Goal: Information Seeking & Learning: Learn about a topic

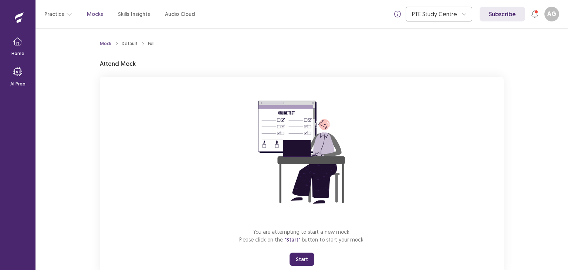
click at [308, 258] on button "Start" at bounding box center [302, 259] width 25 height 13
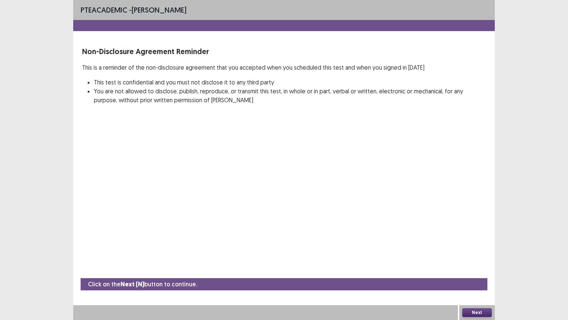
click at [472, 270] on button "Next" at bounding box center [477, 312] width 30 height 9
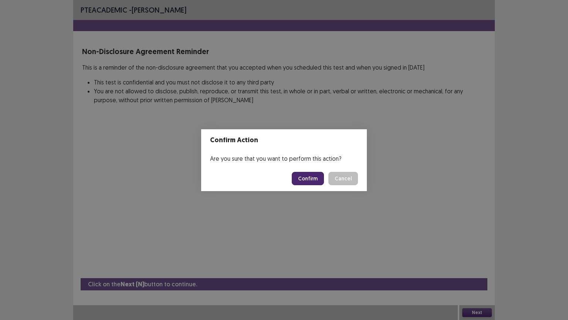
click at [309, 178] on button "Confirm" at bounding box center [308, 178] width 32 height 13
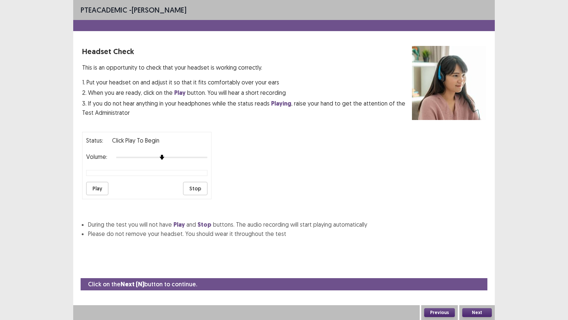
click at [472, 270] on button "Next" at bounding box center [477, 312] width 30 height 9
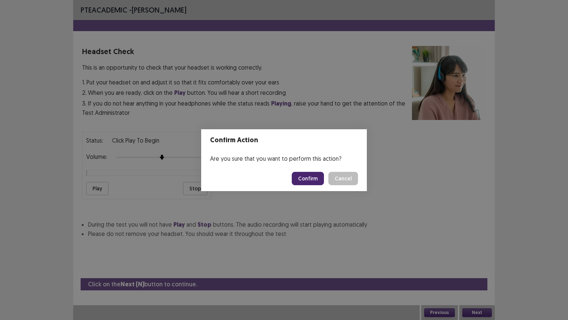
click at [309, 177] on button "Confirm" at bounding box center [308, 178] width 32 height 13
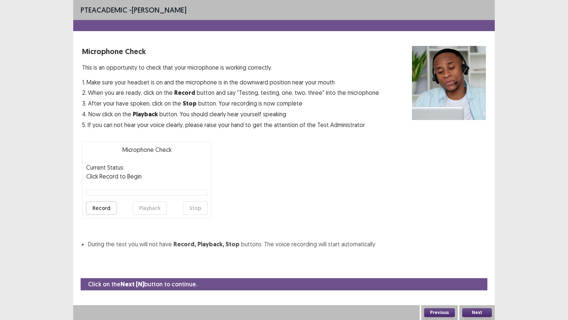
click at [475, 270] on button "Next" at bounding box center [477, 312] width 30 height 9
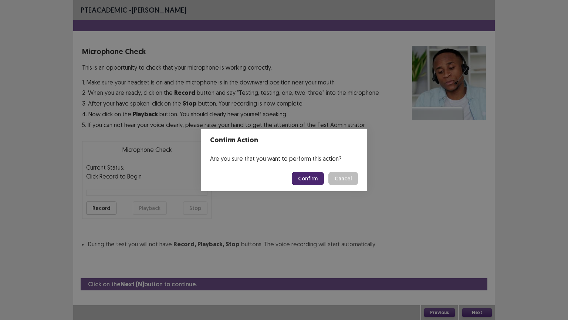
click at [314, 179] on button "Confirm" at bounding box center [308, 178] width 32 height 13
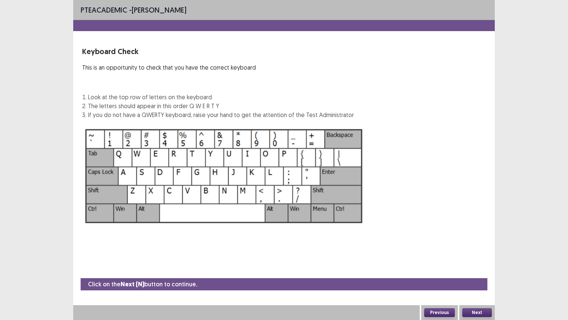
click at [473, 270] on button "Next" at bounding box center [477, 312] width 30 height 9
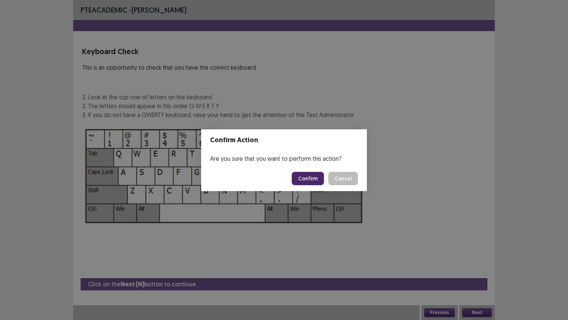
click at [315, 182] on button "Confirm" at bounding box center [308, 178] width 32 height 13
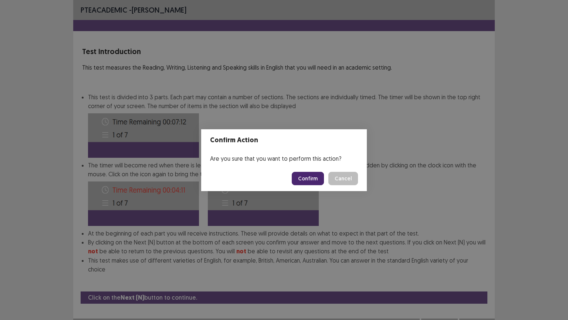
scroll to position [1, 0]
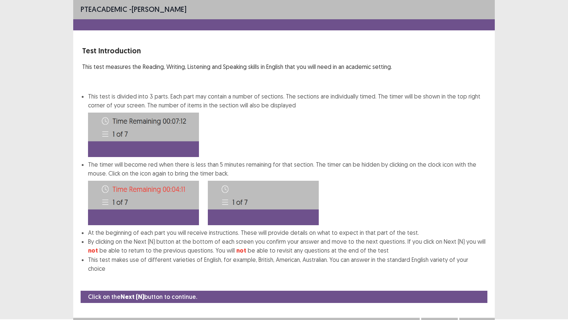
click at [475, 270] on button "Next" at bounding box center [477, 324] width 30 height 9
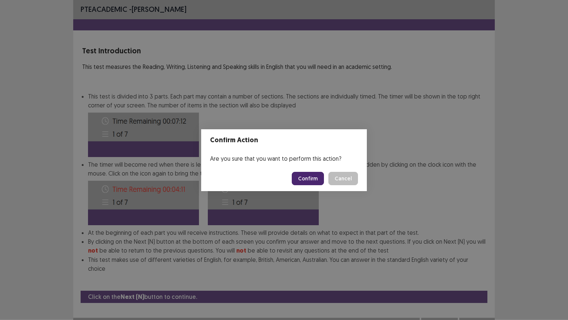
click at [312, 179] on button "Confirm" at bounding box center [308, 178] width 32 height 13
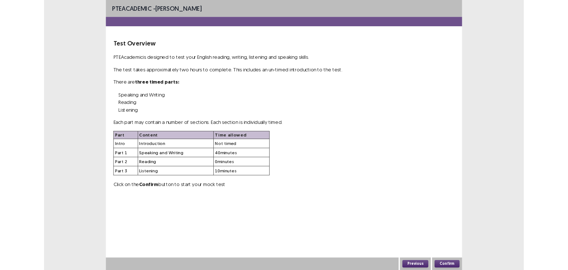
scroll to position [0, 0]
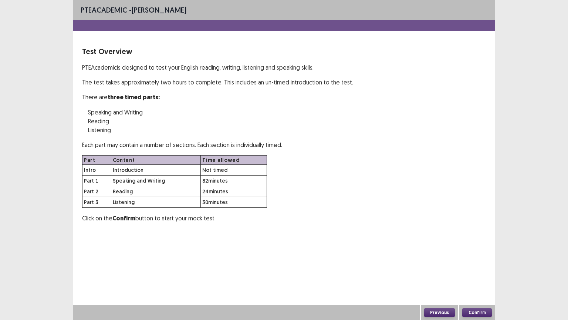
click at [480, 270] on button "Confirm" at bounding box center [477, 312] width 30 height 9
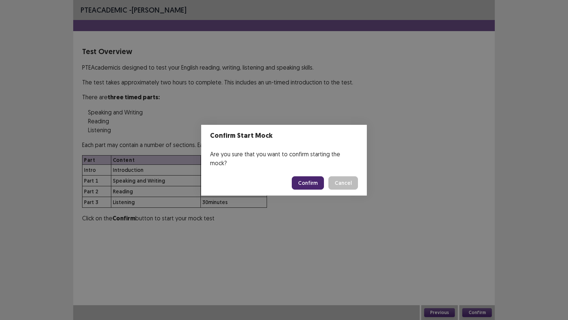
click at [312, 178] on button "Confirm" at bounding box center [308, 182] width 32 height 13
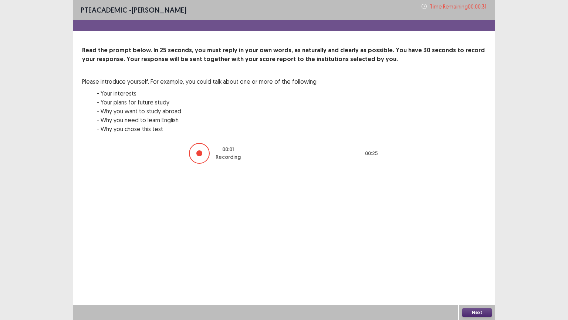
click at [476, 270] on button "Next" at bounding box center [477, 312] width 30 height 9
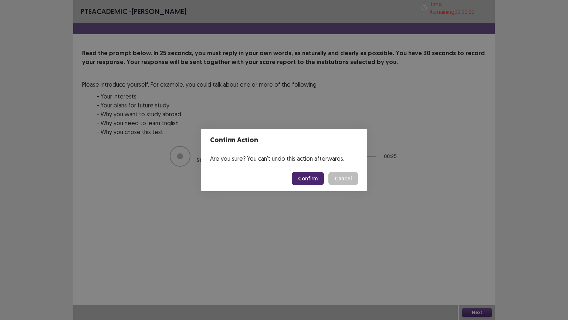
click at [309, 177] on button "Confirm" at bounding box center [308, 178] width 32 height 13
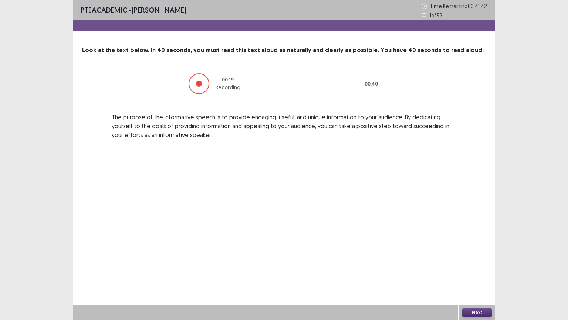
click at [476, 270] on button "Next" at bounding box center [477, 312] width 30 height 9
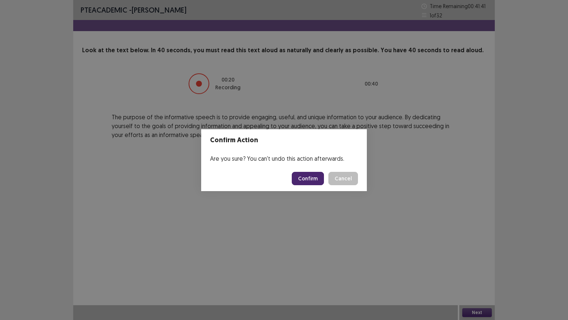
click at [317, 177] on button "Confirm" at bounding box center [308, 178] width 32 height 13
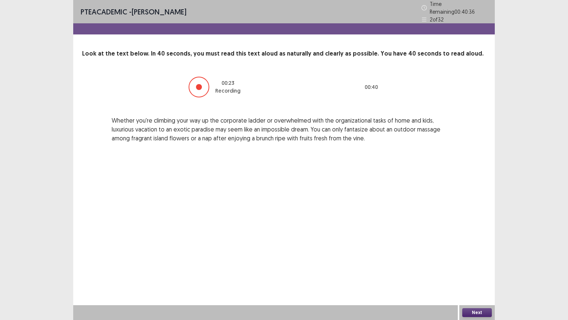
click at [480, 270] on button "Next" at bounding box center [477, 312] width 30 height 9
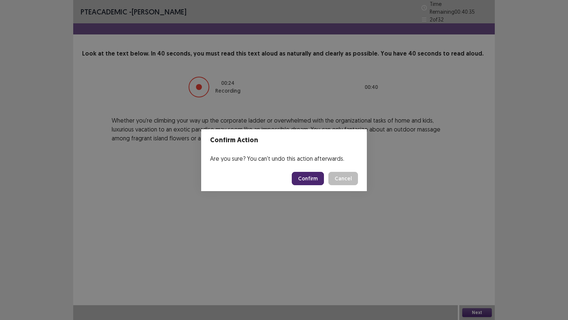
click at [315, 175] on button "Confirm" at bounding box center [308, 178] width 32 height 13
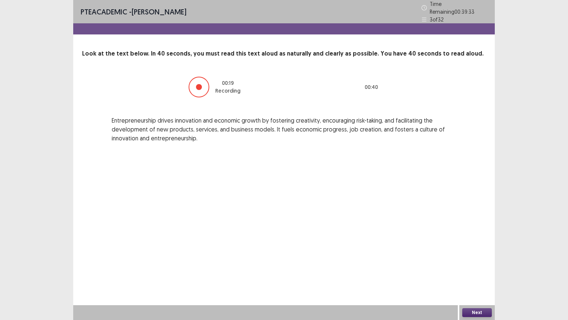
click at [472, 270] on button "Next" at bounding box center [477, 312] width 30 height 9
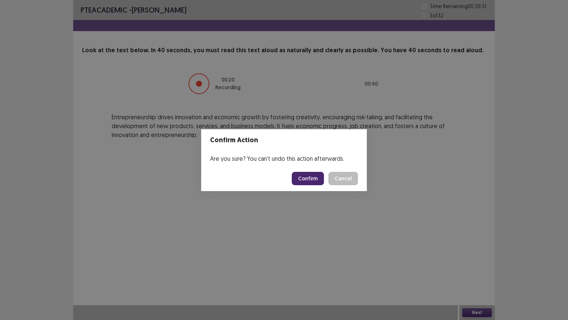
click at [315, 178] on button "Confirm" at bounding box center [308, 178] width 32 height 13
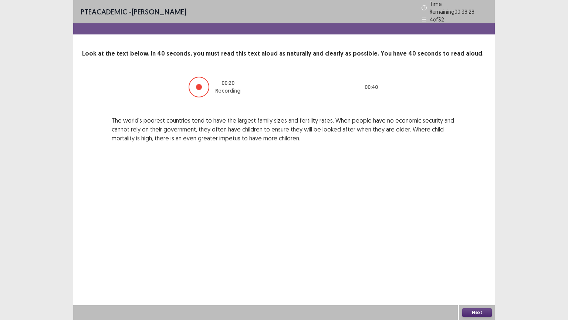
click at [476, 270] on button "Next" at bounding box center [477, 312] width 30 height 9
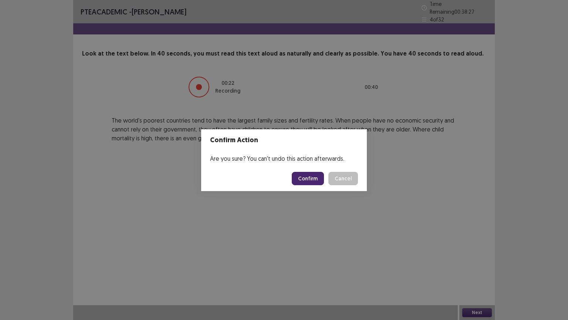
click at [311, 176] on button "Confirm" at bounding box center [308, 178] width 32 height 13
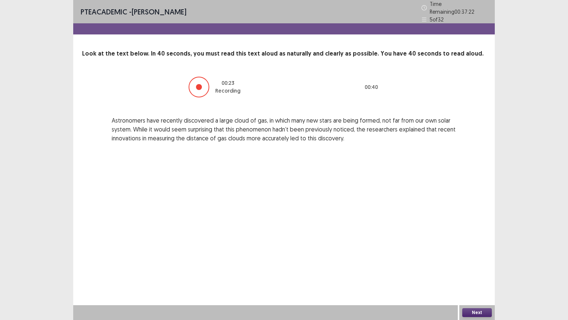
click at [481, 270] on button "Next" at bounding box center [477, 312] width 30 height 9
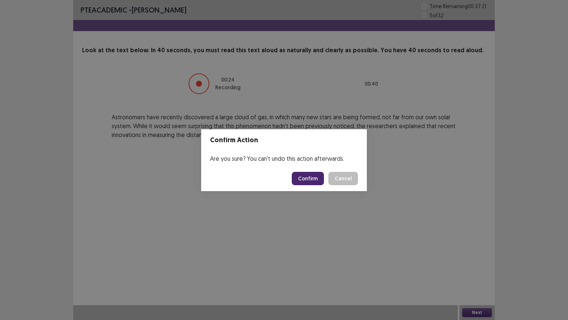
click at [318, 175] on button "Confirm" at bounding box center [308, 178] width 32 height 13
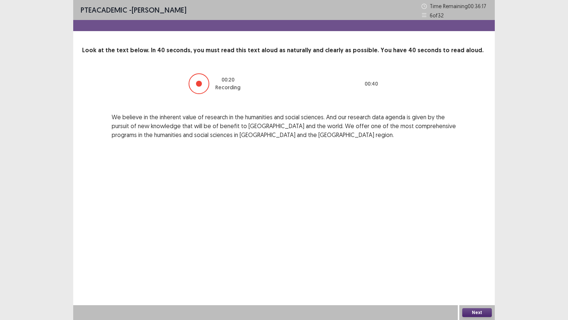
click at [472, 270] on button "Next" at bounding box center [477, 312] width 30 height 9
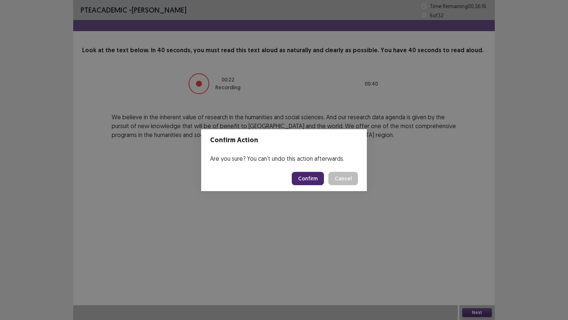
click at [319, 178] on button "Confirm" at bounding box center [308, 178] width 32 height 13
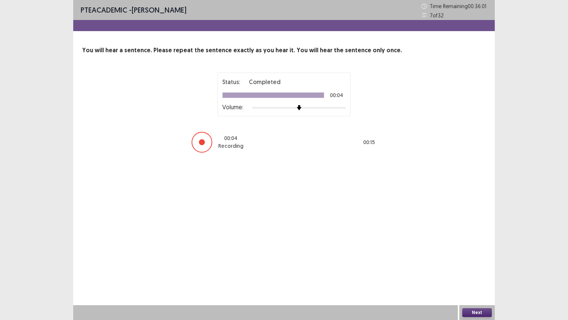
click at [484, 270] on button "Next" at bounding box center [477, 312] width 30 height 9
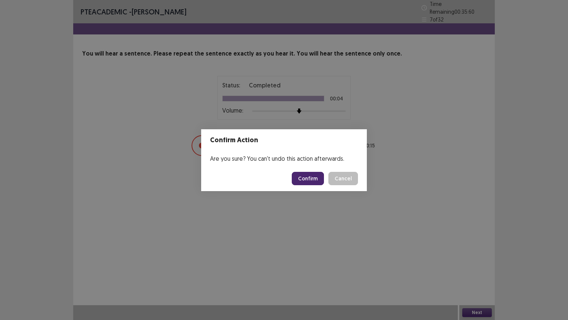
click at [308, 177] on button "Confirm" at bounding box center [308, 178] width 32 height 13
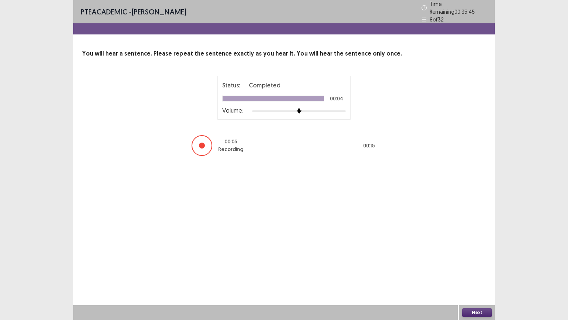
click at [474, 270] on button "Next" at bounding box center [477, 312] width 30 height 9
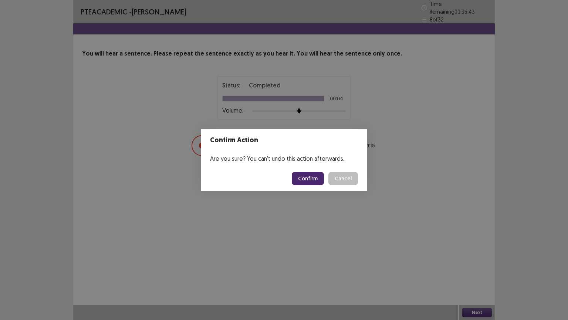
click at [312, 180] on button "Confirm" at bounding box center [308, 178] width 32 height 13
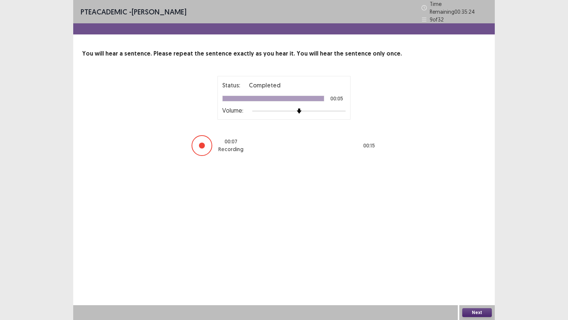
click at [466, 270] on button "Next" at bounding box center [477, 312] width 30 height 9
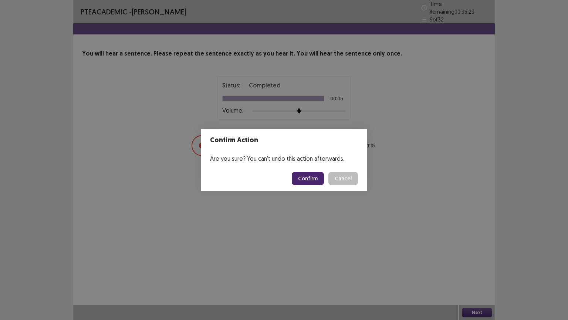
click at [312, 179] on button "Confirm" at bounding box center [308, 178] width 32 height 13
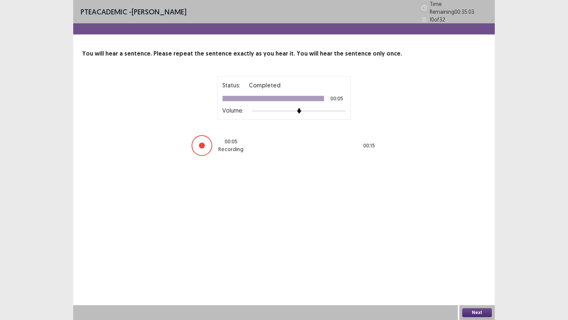
click at [477, 270] on button "Next" at bounding box center [477, 312] width 30 height 9
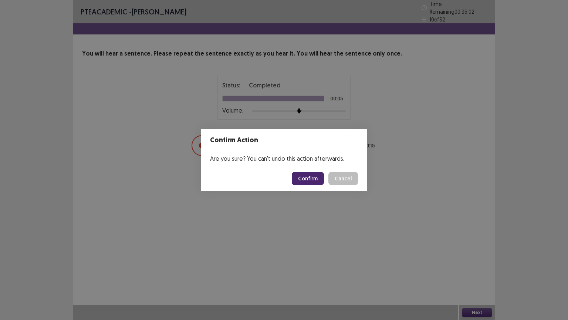
click at [315, 179] on button "Confirm" at bounding box center [308, 178] width 32 height 13
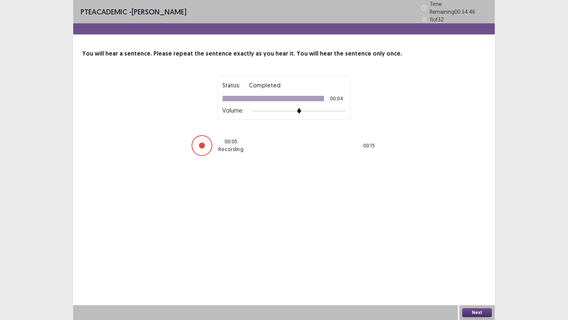
click at [473, 270] on button "Next" at bounding box center [477, 312] width 30 height 9
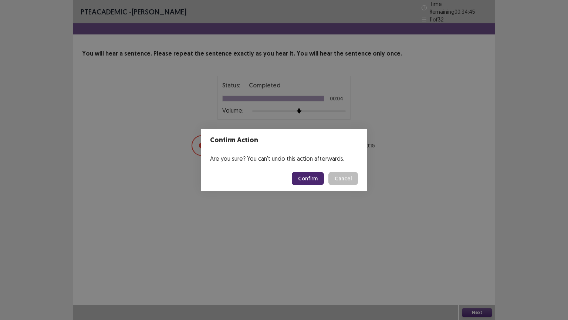
click at [304, 176] on button "Confirm" at bounding box center [308, 178] width 32 height 13
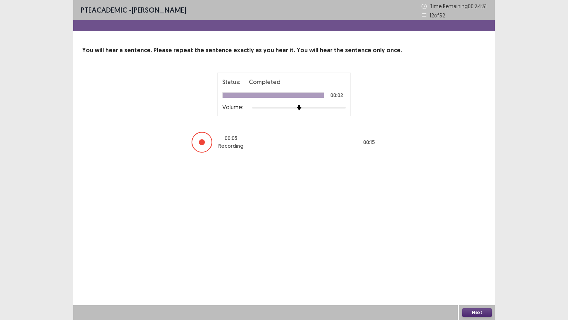
click at [471, 270] on button "Next" at bounding box center [477, 312] width 30 height 9
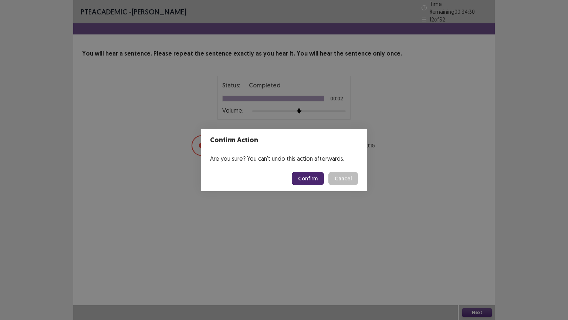
click at [304, 178] on button "Confirm" at bounding box center [308, 178] width 32 height 13
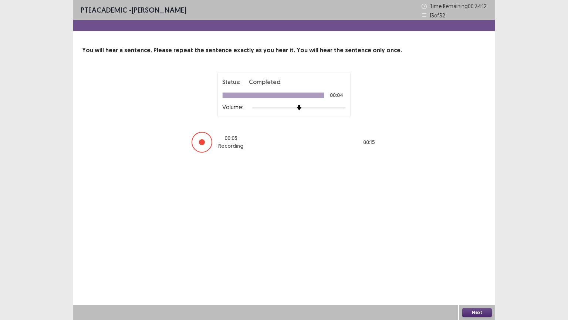
click at [474, 270] on button "Next" at bounding box center [477, 312] width 30 height 9
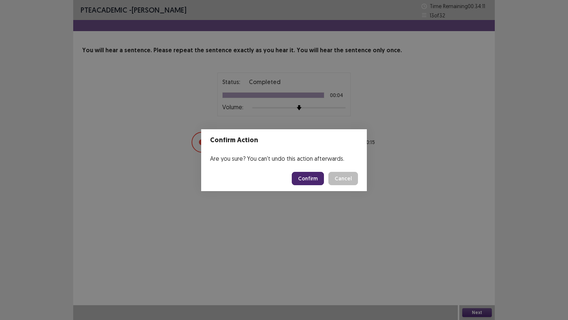
click at [316, 180] on button "Confirm" at bounding box center [308, 178] width 32 height 13
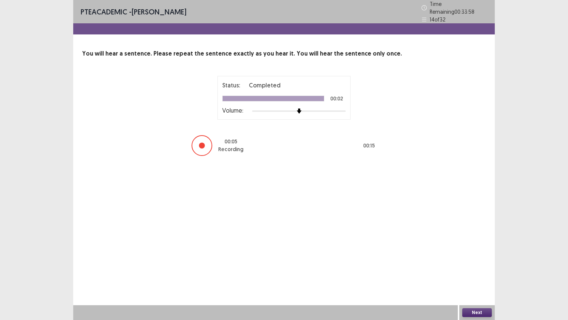
click at [475, 270] on button "Next" at bounding box center [477, 312] width 30 height 9
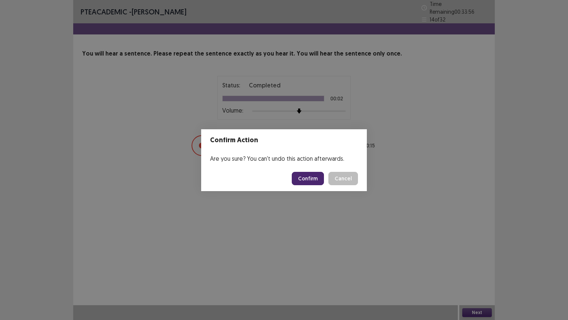
click at [310, 178] on button "Confirm" at bounding box center [308, 178] width 32 height 13
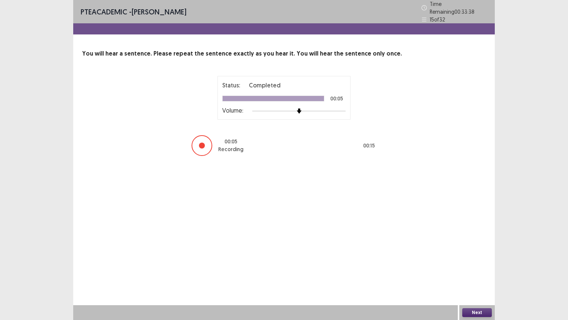
click at [479, 270] on button "Next" at bounding box center [477, 312] width 30 height 9
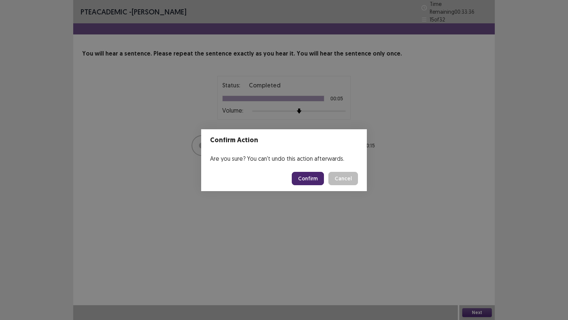
click at [312, 179] on button "Confirm" at bounding box center [308, 178] width 32 height 13
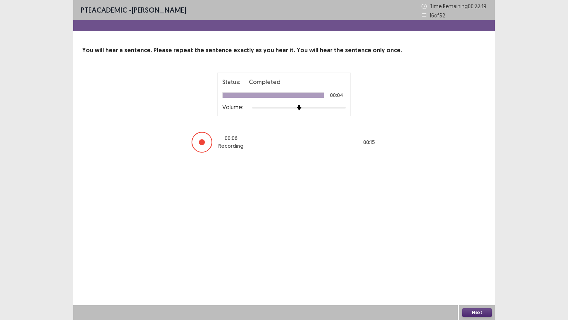
click at [477, 270] on button "Next" at bounding box center [477, 312] width 30 height 9
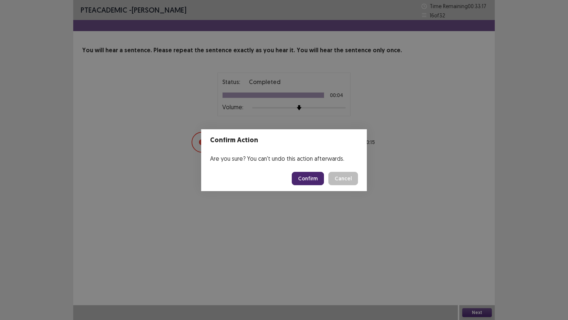
click at [322, 178] on button "Confirm" at bounding box center [308, 178] width 32 height 13
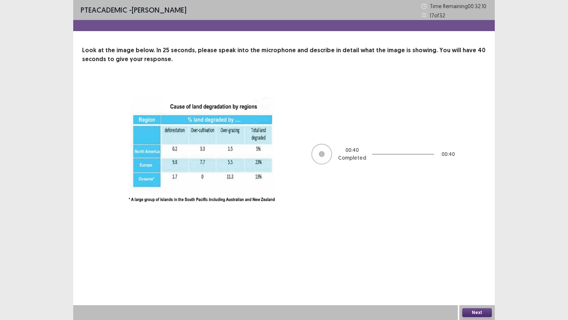
click at [477, 270] on button "Next" at bounding box center [477, 312] width 30 height 9
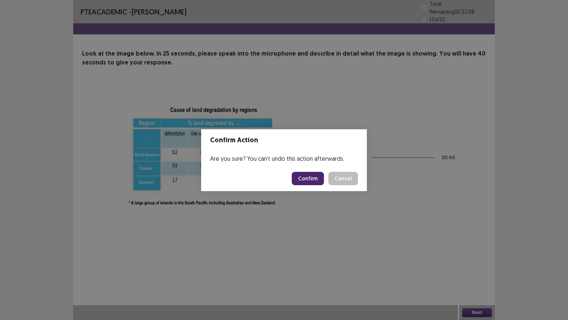
click at [311, 174] on button "Confirm" at bounding box center [308, 178] width 32 height 13
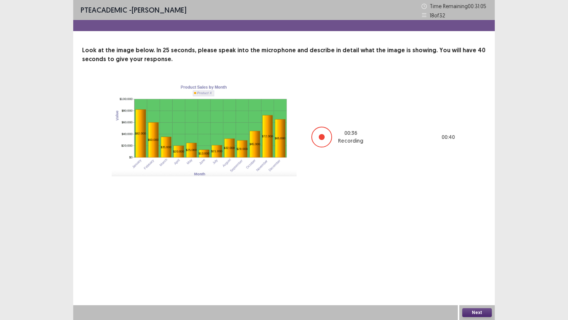
click at [474, 270] on button "Next" at bounding box center [477, 312] width 30 height 9
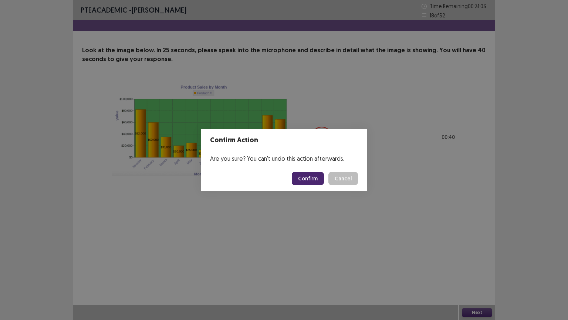
click at [301, 176] on button "Confirm" at bounding box center [308, 178] width 32 height 13
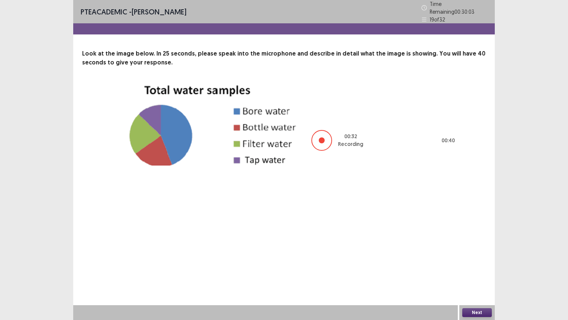
click at [474, 270] on button "Next" at bounding box center [477, 312] width 30 height 9
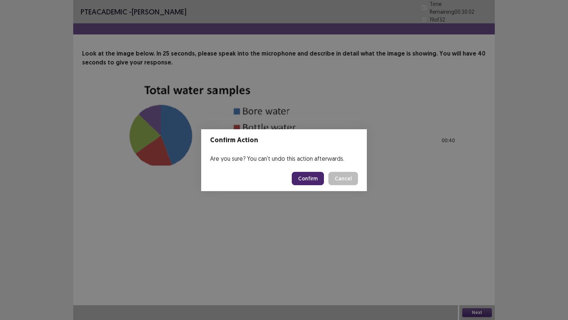
click at [315, 176] on button "Confirm" at bounding box center [308, 178] width 32 height 13
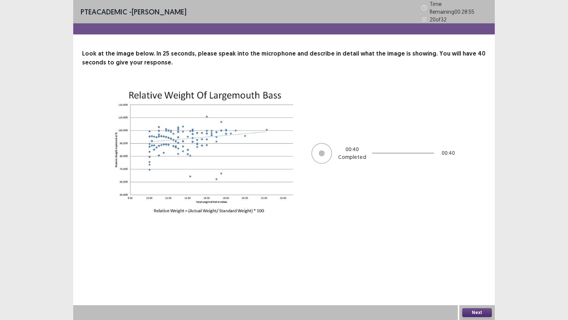
click at [474, 270] on button "Next" at bounding box center [477, 312] width 30 height 9
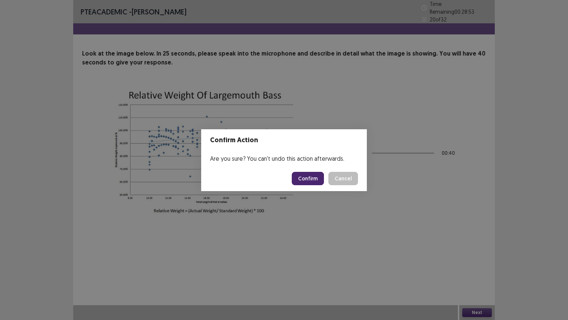
click at [320, 180] on button "Confirm" at bounding box center [308, 178] width 32 height 13
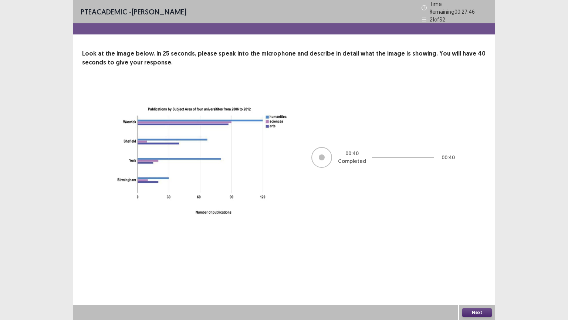
click at [466, 270] on button "Next" at bounding box center [477, 312] width 30 height 9
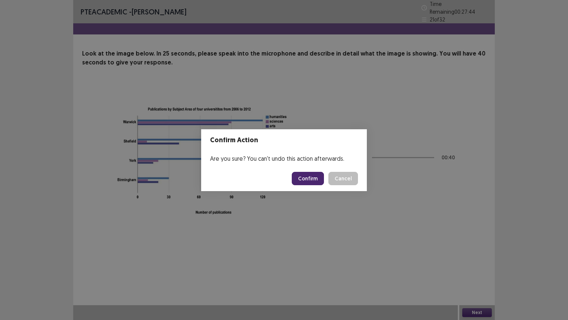
click at [307, 175] on button "Confirm" at bounding box center [308, 178] width 32 height 13
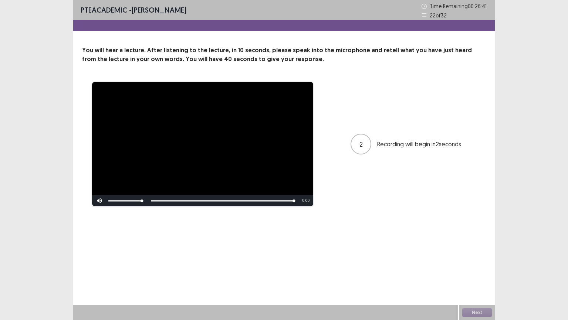
click at [309, 173] on video "Video Player" at bounding box center [202, 144] width 221 height 124
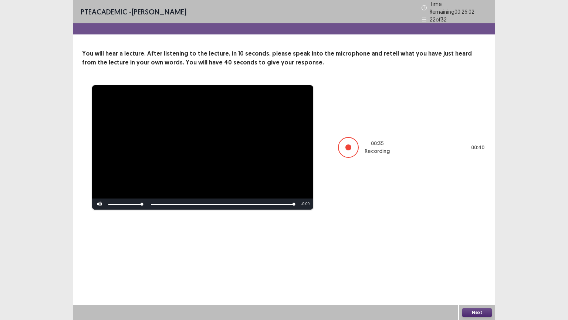
click at [480, 270] on button "Next" at bounding box center [477, 312] width 30 height 9
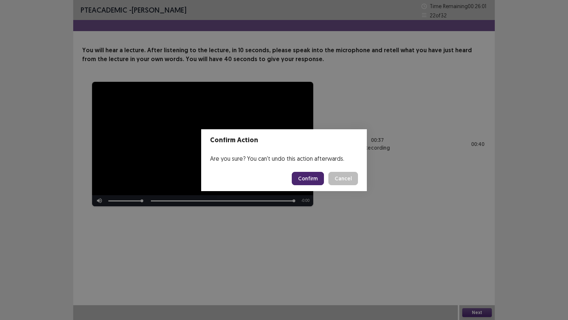
click at [307, 180] on button "Confirm" at bounding box center [308, 178] width 32 height 13
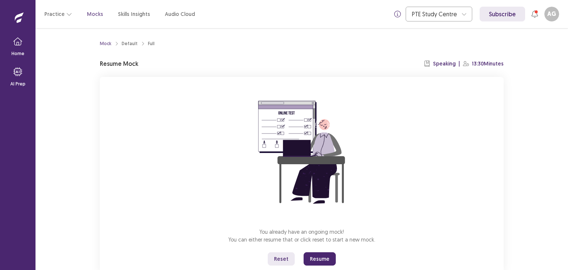
click at [314, 256] on button "Resume" at bounding box center [320, 258] width 32 height 13
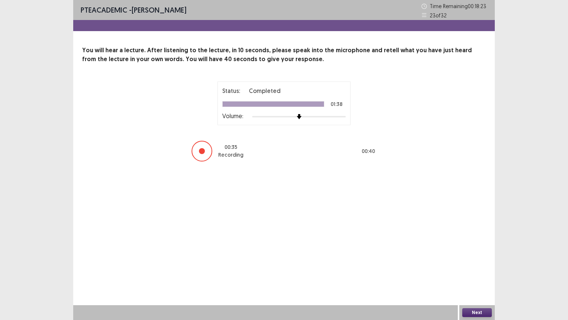
click at [471, 270] on button "Next" at bounding box center [477, 312] width 30 height 9
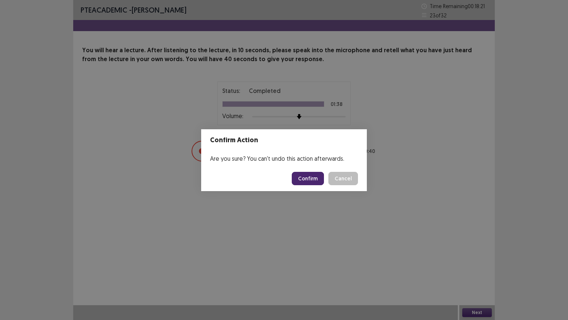
click at [313, 180] on button "Confirm" at bounding box center [308, 178] width 32 height 13
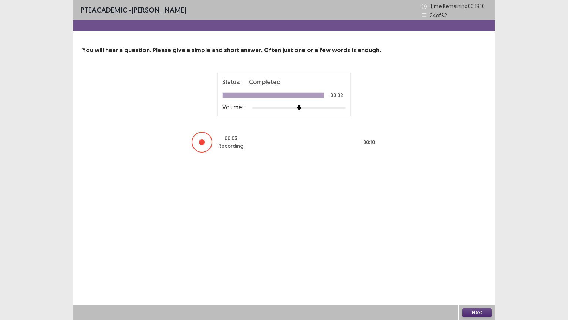
click at [477, 270] on button "Next" at bounding box center [477, 312] width 30 height 9
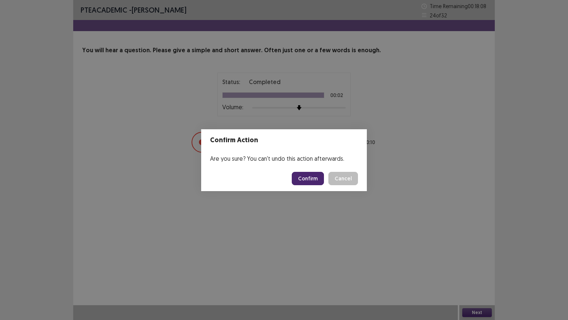
click at [311, 180] on button "Confirm" at bounding box center [308, 178] width 32 height 13
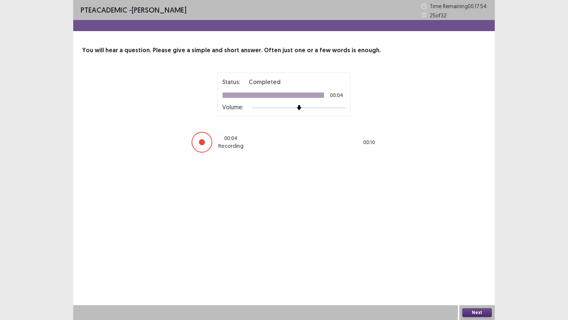
click at [476, 270] on button "Next" at bounding box center [477, 312] width 30 height 9
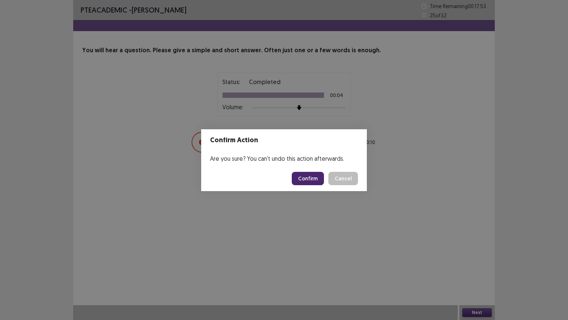
click at [311, 175] on button "Confirm" at bounding box center [308, 178] width 32 height 13
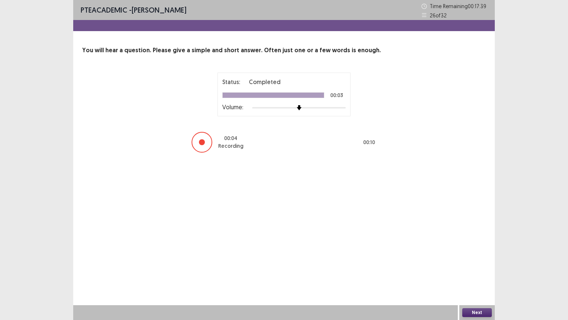
click at [485, 270] on button "Next" at bounding box center [477, 312] width 30 height 9
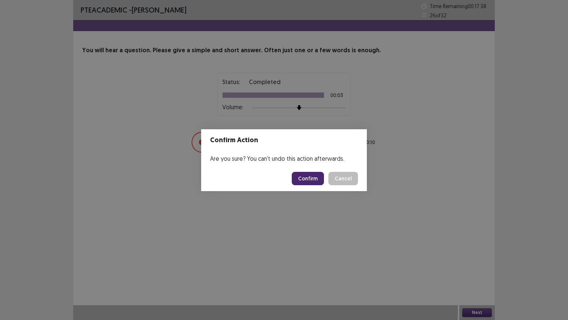
click at [318, 176] on button "Confirm" at bounding box center [308, 178] width 32 height 13
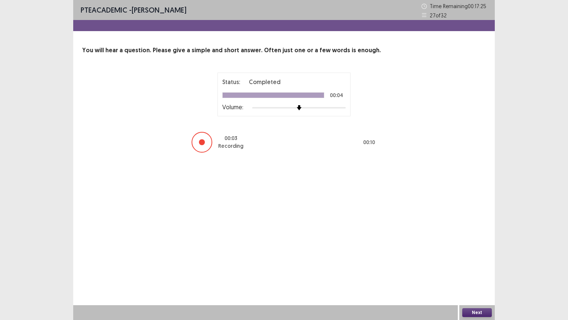
click at [482, 270] on button "Next" at bounding box center [477, 312] width 30 height 9
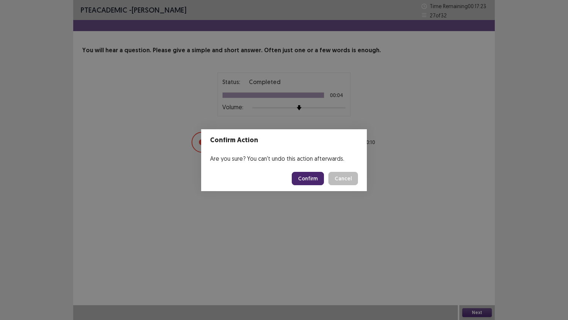
click at [317, 175] on button "Confirm" at bounding box center [308, 178] width 32 height 13
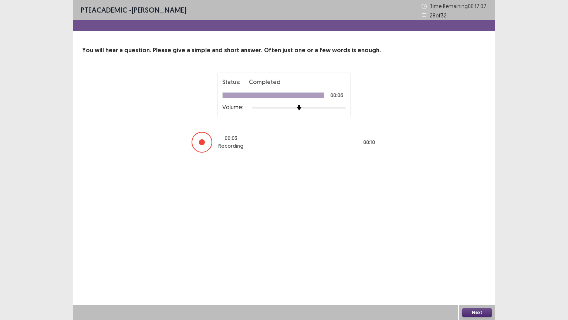
click at [467, 270] on button "Next" at bounding box center [477, 312] width 30 height 9
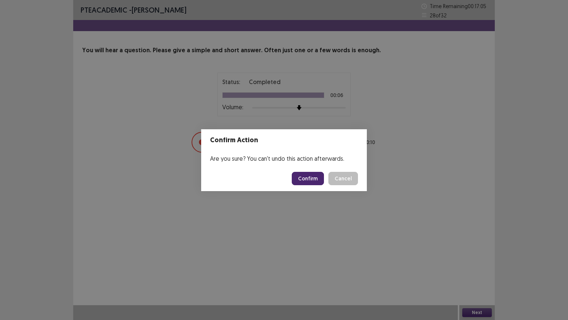
click at [316, 175] on button "Confirm" at bounding box center [308, 178] width 32 height 13
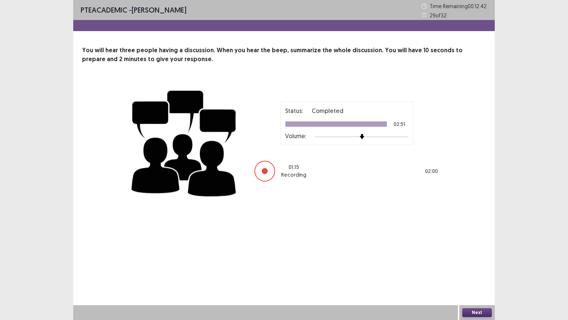
click at [469, 270] on button "Next" at bounding box center [477, 312] width 30 height 9
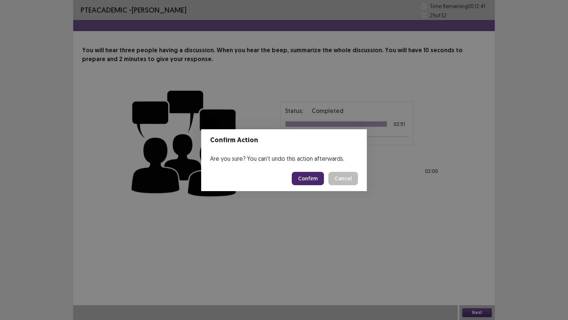
click at [314, 180] on button "Confirm" at bounding box center [308, 178] width 32 height 13
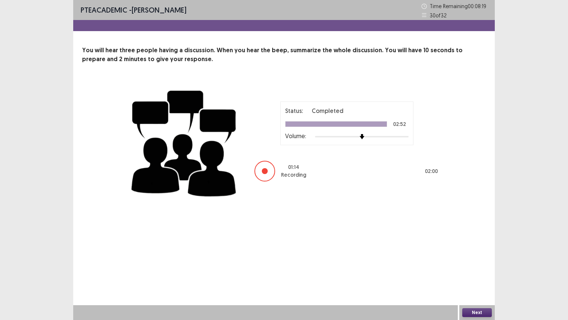
click at [477, 270] on button "Next" at bounding box center [477, 312] width 30 height 9
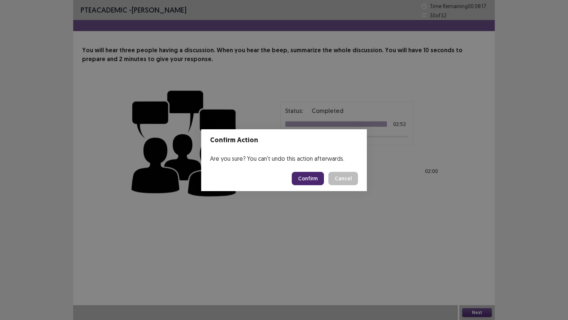
click at [318, 179] on button "Confirm" at bounding box center [308, 178] width 32 height 13
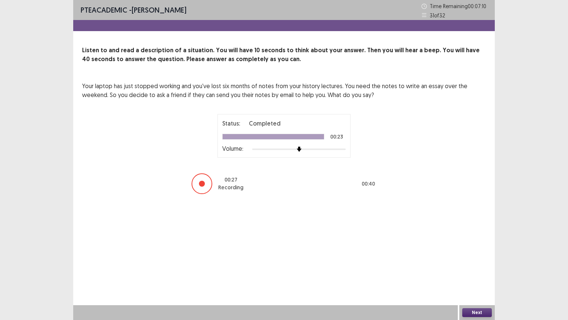
click at [471, 270] on button "Next" at bounding box center [477, 312] width 30 height 9
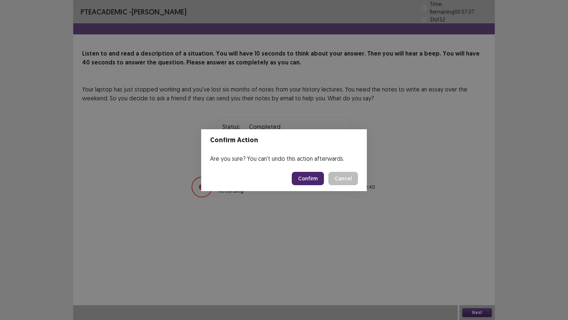
click at [313, 179] on button "Confirm" at bounding box center [308, 178] width 32 height 13
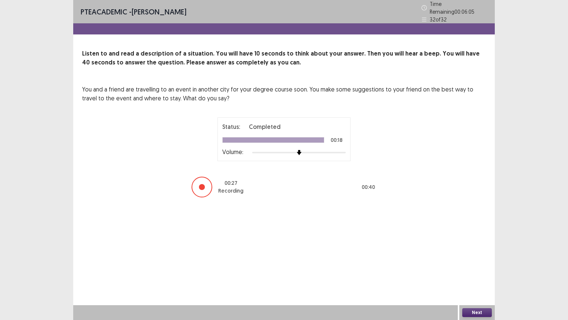
click at [479, 270] on button "Next" at bounding box center [477, 312] width 30 height 9
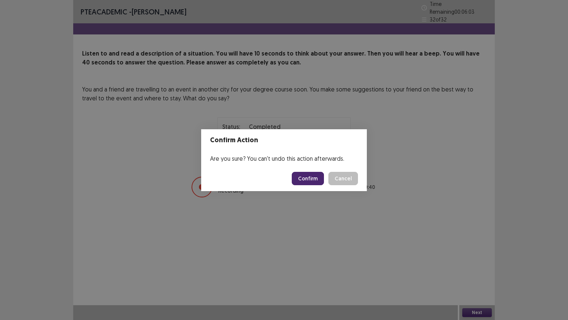
click at [304, 176] on button "Confirm" at bounding box center [308, 178] width 32 height 13
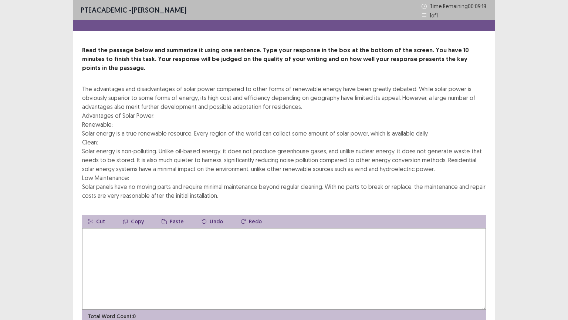
click at [114, 244] on textarea at bounding box center [284, 268] width 404 height 81
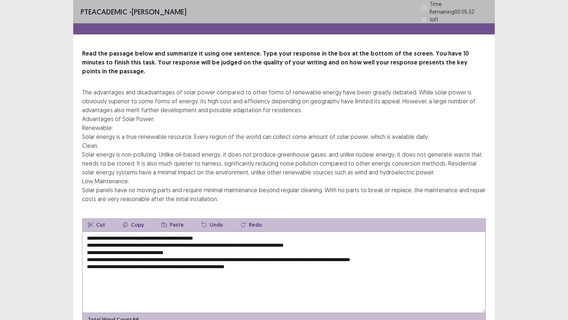
click at [176, 253] on textarea "**********" at bounding box center [284, 271] width 404 height 81
click at [210, 255] on textarea "**********" at bounding box center [284, 271] width 404 height 81
click at [221, 231] on textarea "**********" at bounding box center [284, 271] width 404 height 81
click at [85, 233] on textarea "**********" at bounding box center [284, 271] width 404 height 81
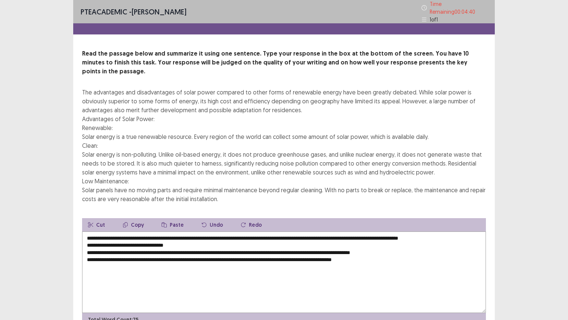
click at [334, 231] on textarea "**********" at bounding box center [284, 271] width 404 height 81
click at [443, 231] on textarea "**********" at bounding box center [284, 271] width 404 height 81
click at [114, 234] on textarea "**********" at bounding box center [284, 271] width 404 height 81
click at [155, 231] on textarea "**********" at bounding box center [284, 271] width 404 height 81
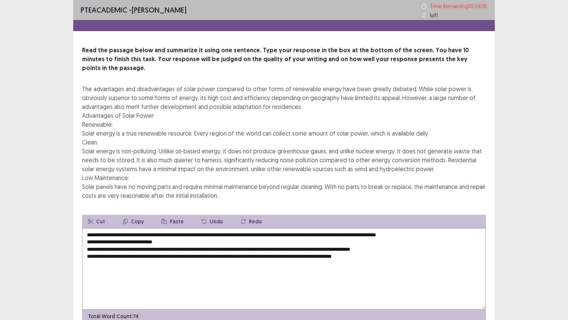
click at [87, 239] on textarea "**********" at bounding box center [284, 268] width 404 height 81
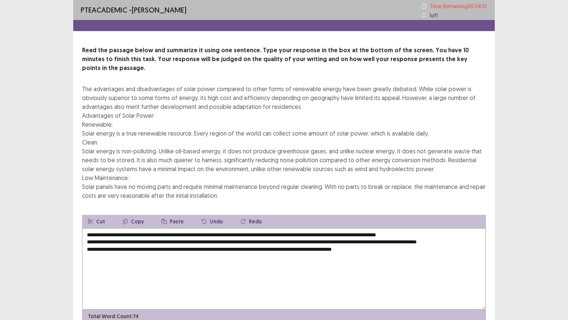
click at [410, 234] on textarea "**********" at bounding box center [284, 268] width 404 height 81
click at [426, 234] on textarea "**********" at bounding box center [284, 268] width 404 height 81
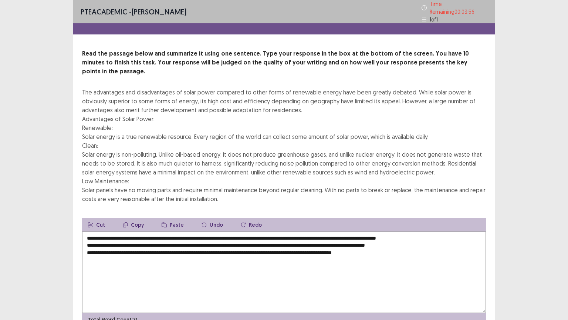
click at [85, 240] on textarea "**********" at bounding box center [284, 271] width 404 height 81
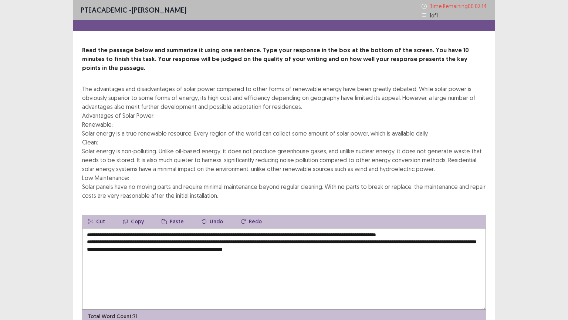
click at [212, 232] on textarea "**********" at bounding box center [284, 268] width 404 height 81
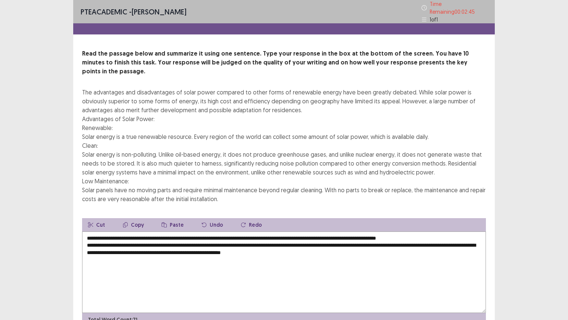
scroll to position [27, 0]
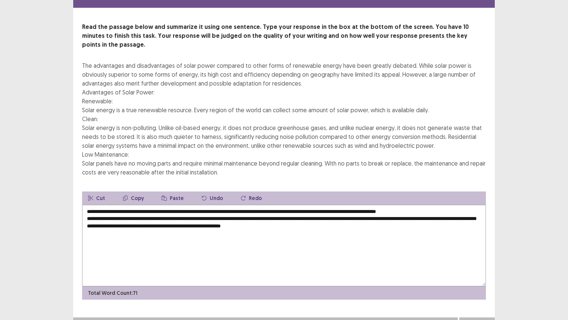
click at [475, 270] on button "Next" at bounding box center [477, 324] width 30 height 9
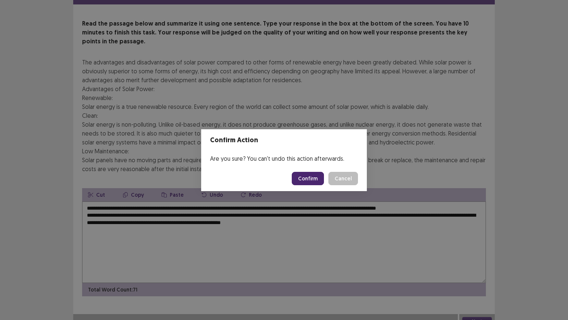
click at [412, 270] on div "Confirm Action Are you sure? You can't undo this action afterwards. Confirm Can…" at bounding box center [284, 160] width 568 height 320
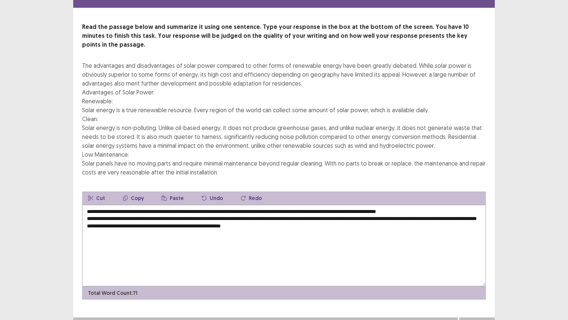
click at [84, 206] on textarea "**********" at bounding box center [284, 245] width 404 height 81
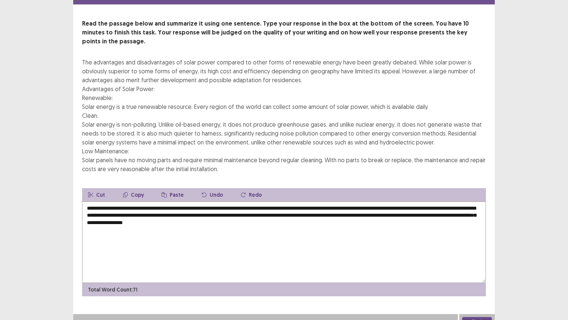
type textarea "**********"
click at [485, 270] on button "Next" at bounding box center [477, 321] width 30 height 9
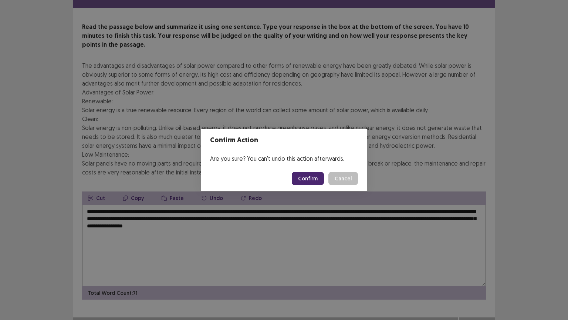
click at [314, 176] on button "Confirm" at bounding box center [308, 178] width 32 height 13
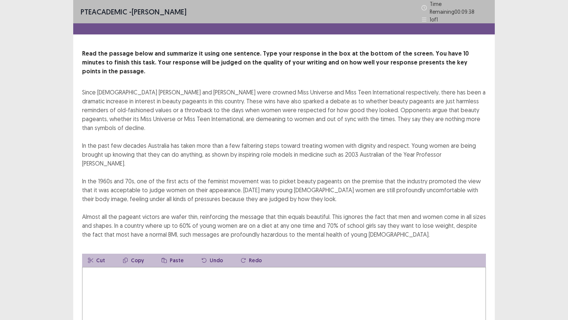
click at [142, 270] on textarea at bounding box center [284, 307] width 404 height 81
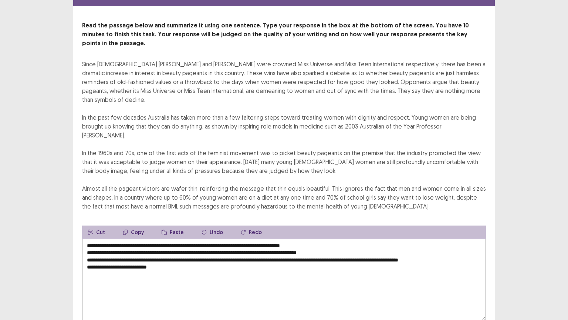
scroll to position [33, 0]
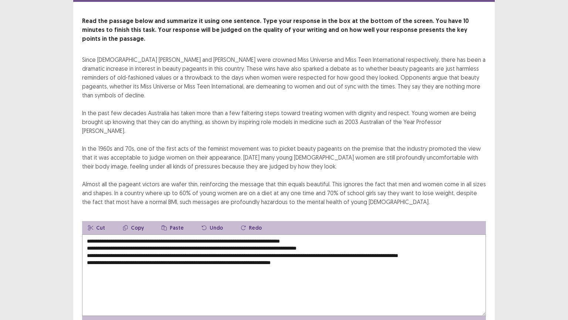
click at [330, 234] on textarea "**********" at bounding box center [284, 274] width 404 height 81
click at [86, 234] on textarea "**********" at bounding box center [284, 274] width 404 height 81
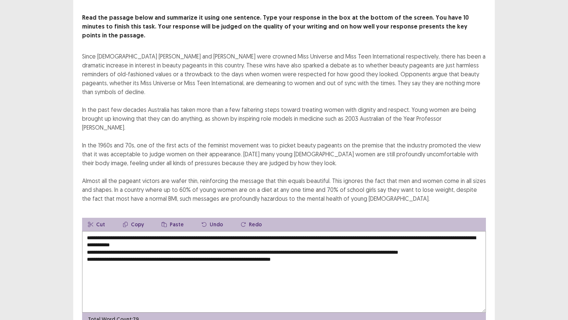
click at [115, 231] on textarea "**********" at bounding box center [284, 271] width 404 height 81
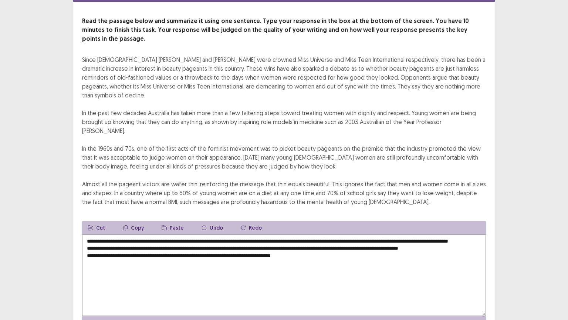
click at [161, 234] on textarea "**********" at bounding box center [284, 274] width 404 height 81
click at [86, 236] on textarea "**********" at bounding box center [284, 274] width 404 height 81
click at [108, 243] on textarea "**********" at bounding box center [284, 274] width 404 height 81
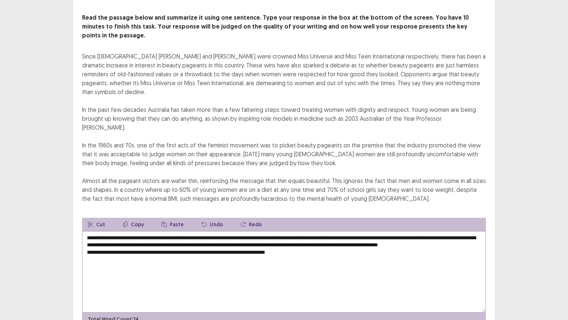
click at [207, 235] on textarea "**********" at bounding box center [284, 271] width 404 height 81
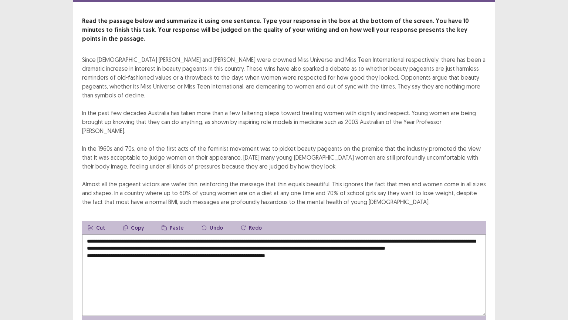
click at [84, 239] on textarea "**********" at bounding box center [284, 274] width 404 height 81
click at [108, 235] on textarea "**********" at bounding box center [284, 274] width 404 height 81
click at [220, 235] on textarea "**********" at bounding box center [284, 274] width 404 height 81
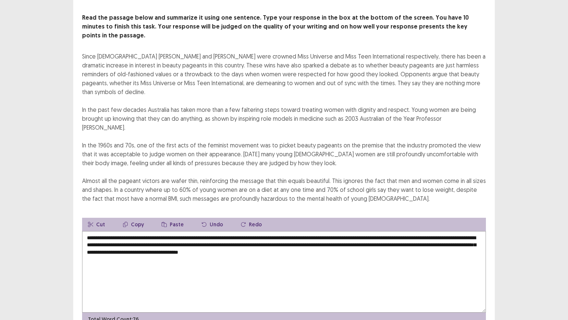
click at [280, 231] on textarea "**********" at bounding box center [284, 271] width 404 height 81
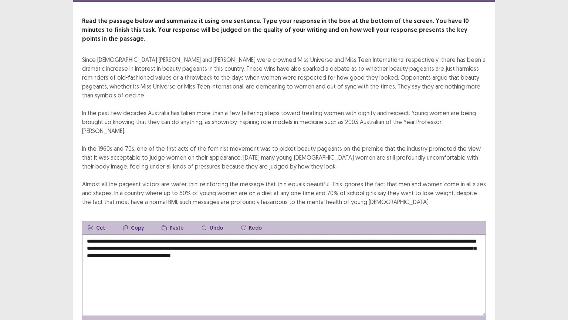
scroll to position [53, 0]
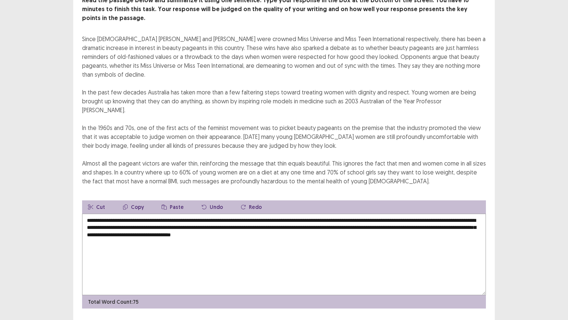
type textarea "**********"
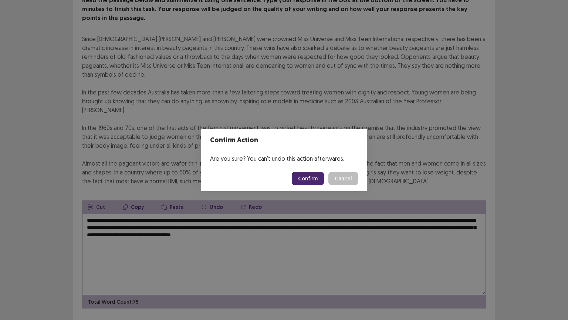
click at [309, 177] on button "Confirm" at bounding box center [308, 178] width 32 height 13
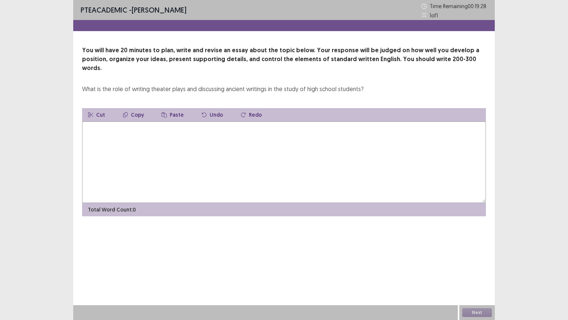
click at [125, 143] on textarea at bounding box center [284, 161] width 404 height 81
click at [134, 121] on textarea "**********" at bounding box center [284, 161] width 404 height 81
click at [313, 121] on textarea "**********" at bounding box center [284, 161] width 404 height 81
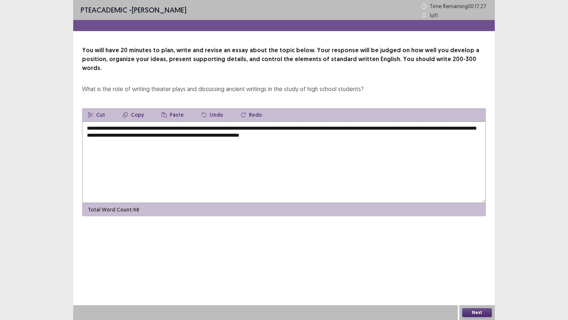
click at [162, 121] on textarea "**********" at bounding box center [284, 161] width 404 height 81
click at [348, 127] on textarea "**********" at bounding box center [284, 161] width 404 height 81
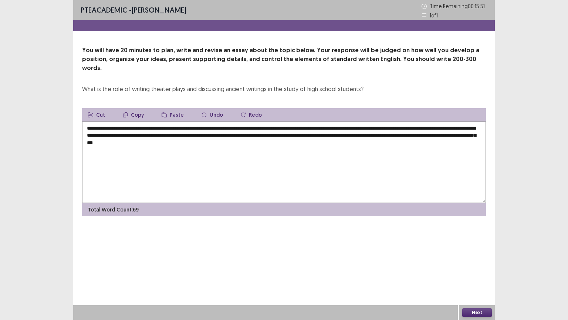
click at [348, 126] on textarea "**********" at bounding box center [284, 161] width 404 height 81
click at [196, 134] on textarea "**********" at bounding box center [284, 161] width 404 height 81
click at [348, 135] on textarea "**********" at bounding box center [284, 161] width 404 height 81
drag, startPoint x: 129, startPoint y: 119, endPoint x: 284, endPoint y: 118, distance: 155.0
click at [284, 121] on textarea "**********" at bounding box center [284, 161] width 404 height 81
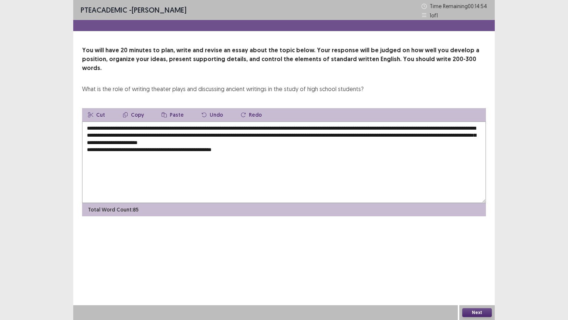
click at [133, 108] on button "Copy" at bounding box center [133, 114] width 33 height 13
click at [239, 142] on textarea "**********" at bounding box center [284, 161] width 404 height 81
click at [170, 108] on button "Paste" at bounding box center [173, 114] width 34 height 13
click at [240, 143] on textarea "**********" at bounding box center [284, 161] width 404 height 81
click at [256, 142] on textarea "**********" at bounding box center [284, 161] width 404 height 81
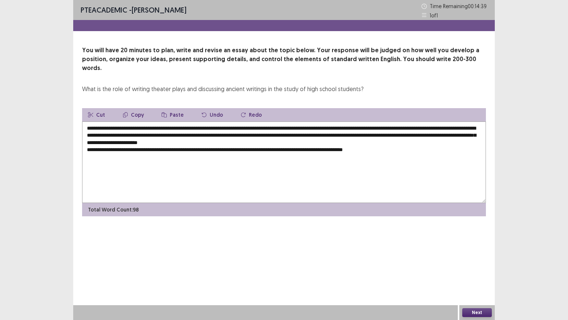
click at [146, 121] on textarea "**********" at bounding box center [284, 161] width 404 height 81
click at [399, 143] on textarea "**********" at bounding box center [284, 161] width 404 height 81
drag, startPoint x: 350, startPoint y: 126, endPoint x: 104, endPoint y: 135, distance: 246.4
click at [104, 135] on textarea "**********" at bounding box center [284, 161] width 404 height 81
click at [132, 109] on button "Copy" at bounding box center [133, 114] width 33 height 13
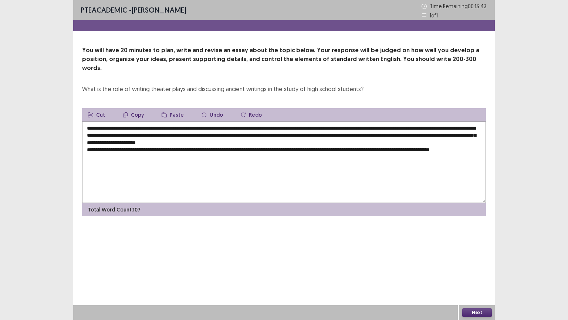
click at [132, 108] on button "Copy" at bounding box center [133, 114] width 33 height 13
click at [98, 148] on textarea "**********" at bounding box center [284, 161] width 404 height 81
click at [173, 108] on button "Paste" at bounding box center [173, 114] width 34 height 13
click at [97, 147] on textarea "**********" at bounding box center [284, 161] width 404 height 81
click at [233, 148] on textarea "**********" at bounding box center [284, 161] width 404 height 81
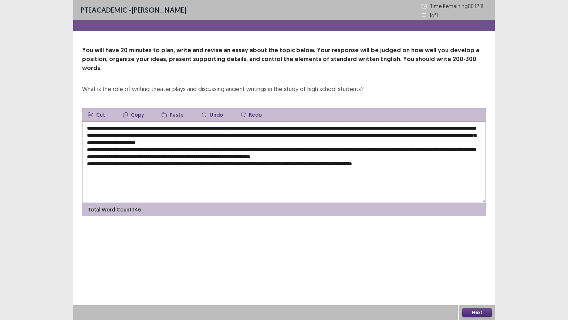
click at [86, 155] on textarea "**********" at bounding box center [284, 161] width 404 height 81
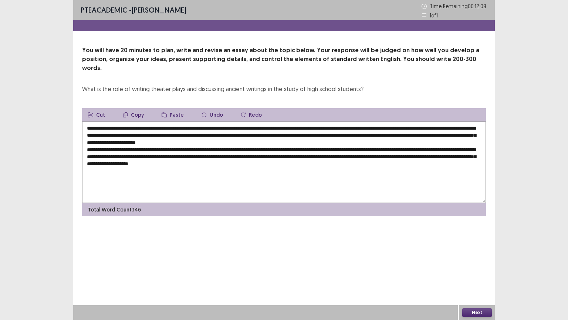
click at [291, 155] on textarea "**********" at bounding box center [284, 161] width 404 height 81
drag, startPoint x: 129, startPoint y: 119, endPoint x: 284, endPoint y: 121, distance: 155.0
click at [284, 121] on textarea "**********" at bounding box center [284, 161] width 404 height 81
click at [138, 108] on button "Copy" at bounding box center [133, 114] width 33 height 13
click at [383, 156] on textarea "**********" at bounding box center [284, 161] width 404 height 81
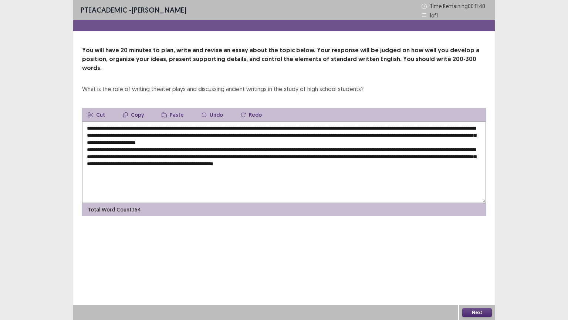
click at [173, 109] on button "Paste" at bounding box center [173, 114] width 34 height 13
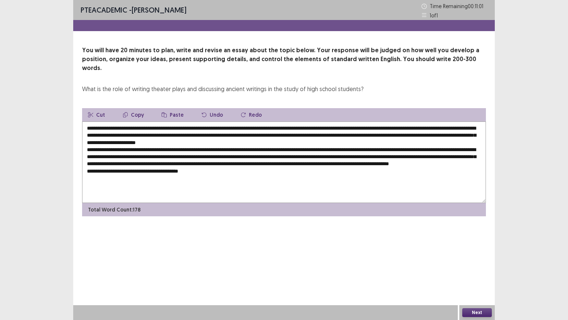
drag, startPoint x: 209, startPoint y: 172, endPoint x: 234, endPoint y: 192, distance: 31.9
click at [234, 192] on textarea at bounding box center [284, 161] width 404 height 81
click at [174, 108] on button "Paste" at bounding box center [173, 114] width 34 height 13
click at [306, 128] on textarea at bounding box center [284, 161] width 404 height 81
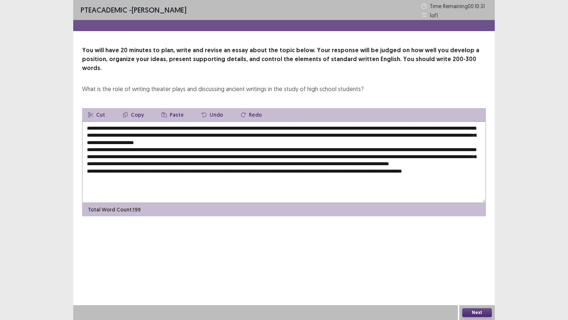
drag, startPoint x: 125, startPoint y: 134, endPoint x: 244, endPoint y: 136, distance: 119.5
click at [244, 136] on textarea at bounding box center [284, 161] width 404 height 81
click at [139, 108] on button "Copy" at bounding box center [133, 114] width 33 height 13
click at [467, 169] on textarea at bounding box center [284, 161] width 404 height 81
click at [173, 108] on button "Paste" at bounding box center [173, 114] width 34 height 13
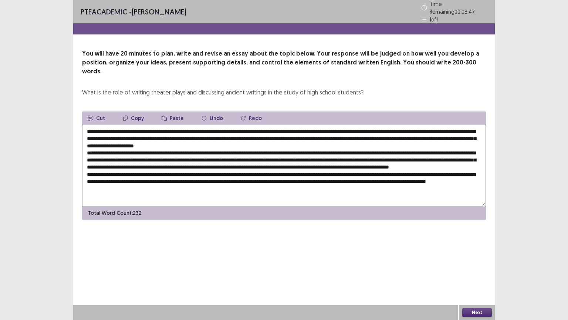
drag, startPoint x: 130, startPoint y: 118, endPoint x: 283, endPoint y: 121, distance: 152.4
click at [283, 125] on textarea at bounding box center [284, 165] width 404 height 81
click at [138, 111] on button "Copy" at bounding box center [133, 117] width 33 height 13
click at [200, 185] on textarea at bounding box center [284, 165] width 404 height 81
click at [176, 111] on button "Paste" at bounding box center [173, 117] width 34 height 13
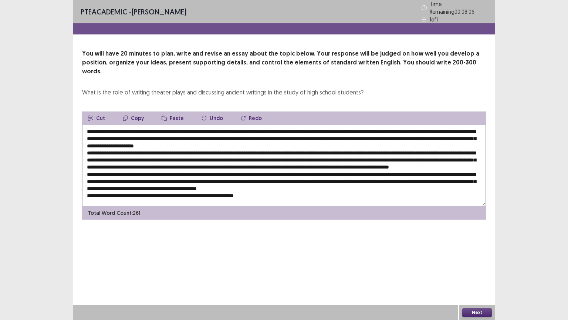
drag, startPoint x: 266, startPoint y: 192, endPoint x: 236, endPoint y: 173, distance: 35.3
click at [236, 173] on textarea at bounding box center [284, 165] width 404 height 81
click at [265, 192] on textarea at bounding box center [284, 165] width 404 height 81
click at [172, 111] on button "Paste" at bounding box center [173, 117] width 34 height 13
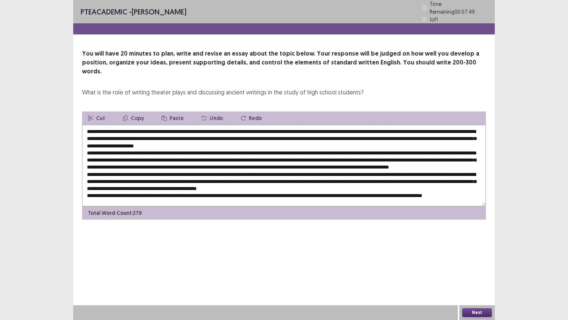
scroll to position [7, 0]
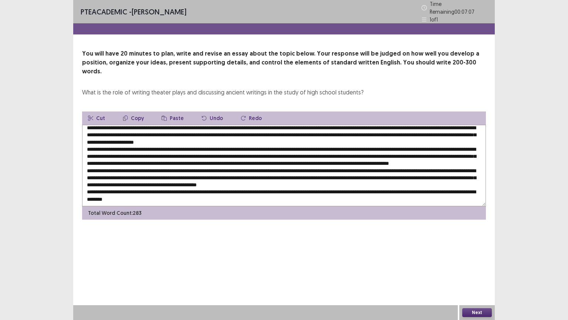
click at [155, 189] on textarea at bounding box center [284, 165] width 404 height 81
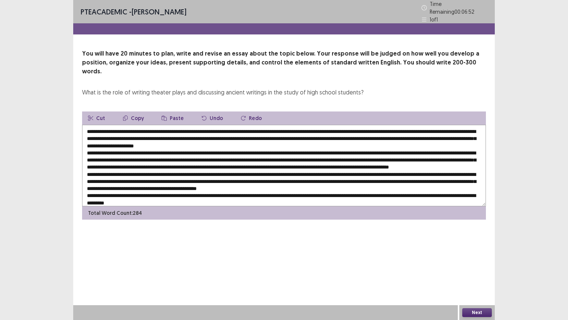
click at [294, 125] on textarea at bounding box center [284, 165] width 404 height 81
click at [241, 148] on textarea at bounding box center [284, 165] width 404 height 81
click at [304, 153] on textarea at bounding box center [284, 165] width 404 height 81
click at [122, 169] on textarea at bounding box center [284, 165] width 404 height 81
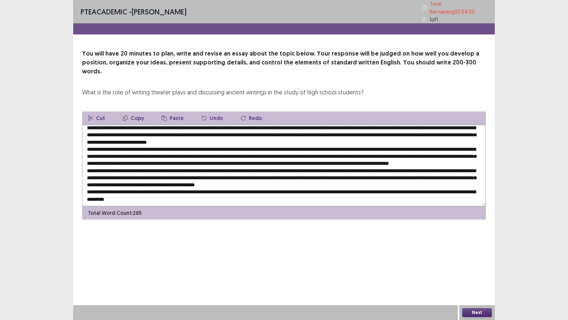
scroll to position [10, 0]
type textarea "**********"
click at [473, 270] on button "Next" at bounding box center [477, 312] width 30 height 9
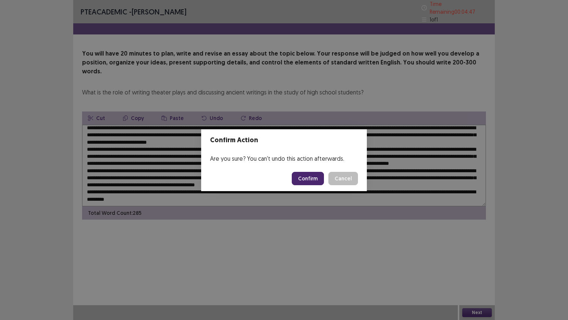
click at [307, 178] on button "Confirm" at bounding box center [308, 178] width 32 height 13
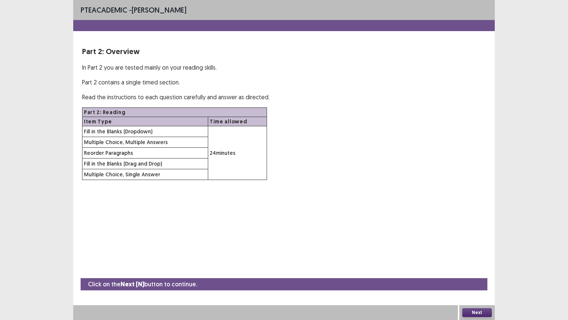
click at [474, 270] on button "Next" at bounding box center [477, 312] width 30 height 9
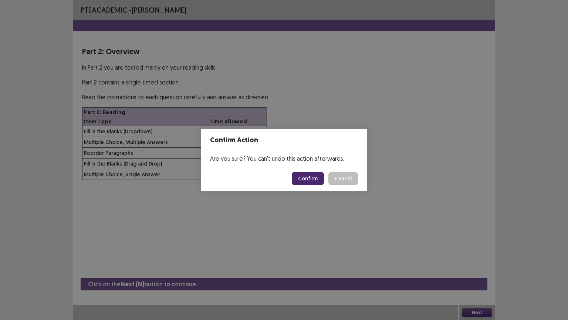
click at [315, 179] on button "Confirm" at bounding box center [308, 178] width 32 height 13
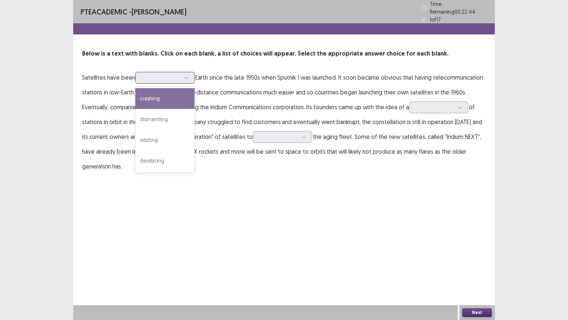
click at [185, 75] on icon at bounding box center [186, 77] width 5 height 5
click at [153, 98] on div "crashing" at bounding box center [164, 98] width 59 height 21
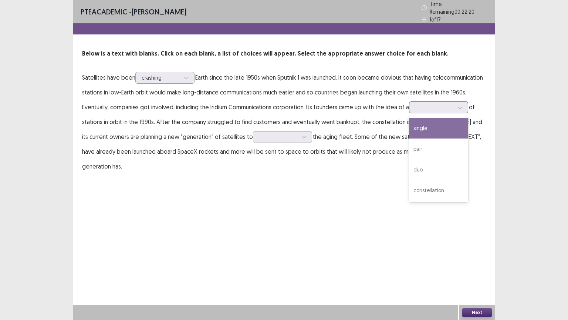
click at [462, 105] on icon at bounding box center [459, 107] width 5 height 5
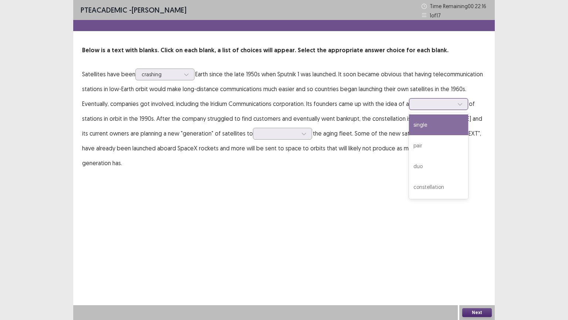
click at [432, 126] on div "single" at bounding box center [438, 124] width 59 height 21
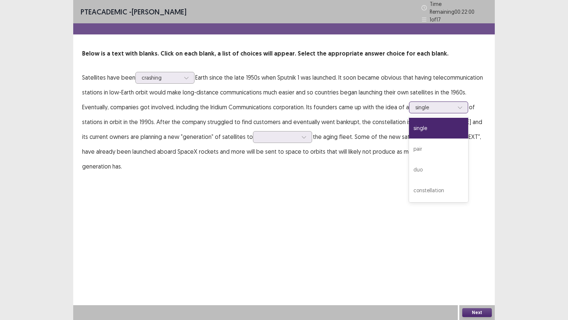
click at [452, 106] on div at bounding box center [434, 107] width 38 height 7
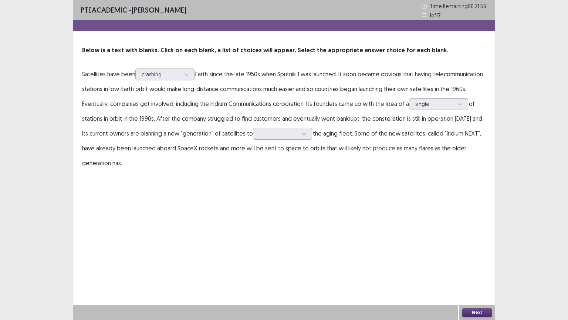
click at [481, 179] on div "PTE academic - [PERSON_NAME] Time Remaining 00 : 21 : 53 1 of 17 Below is a tex…" at bounding box center [284, 92] width 422 height 185
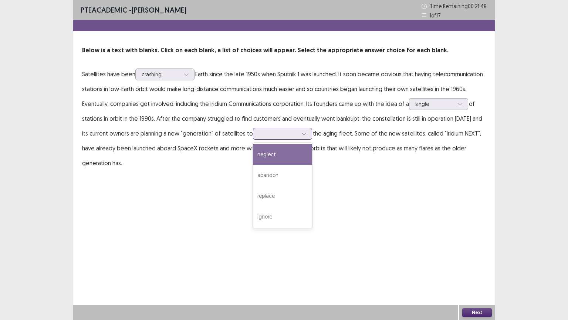
click at [288, 136] on div at bounding box center [278, 133] width 38 height 7
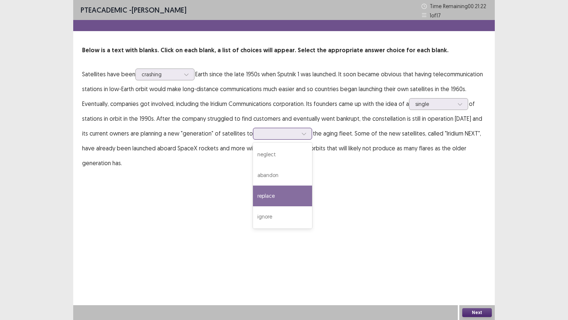
click at [262, 194] on div "replace" at bounding box center [282, 195] width 59 height 21
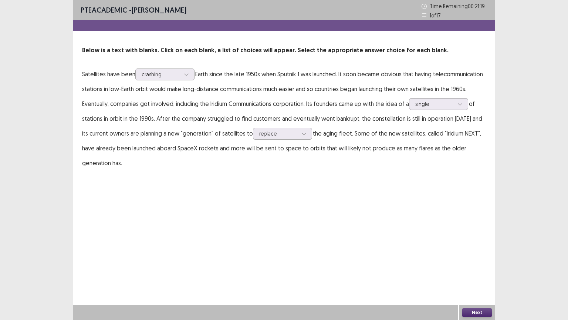
click at [478, 270] on button "Next" at bounding box center [477, 312] width 30 height 9
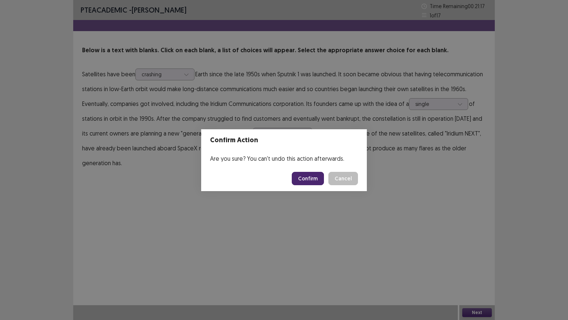
click at [308, 174] on button "Confirm" at bounding box center [308, 178] width 32 height 13
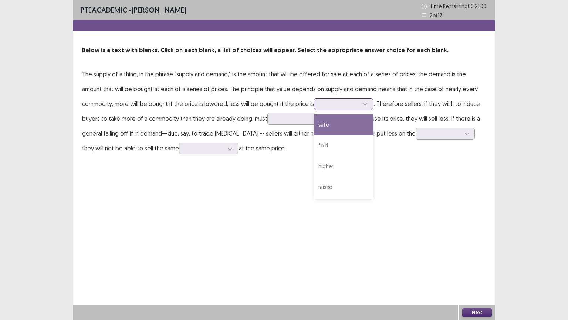
click at [362, 105] on icon at bounding box center [364, 103] width 5 height 5
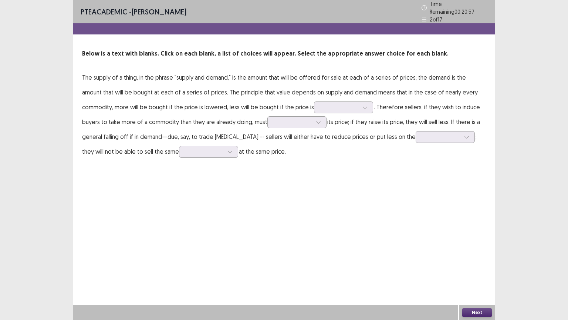
click at [386, 179] on div "PTE academic - [PERSON_NAME] Time Remaining 00 : 20 : 57 2 of 17 Below is a tex…" at bounding box center [284, 160] width 422 height 320
click at [322, 104] on div at bounding box center [339, 107] width 38 height 7
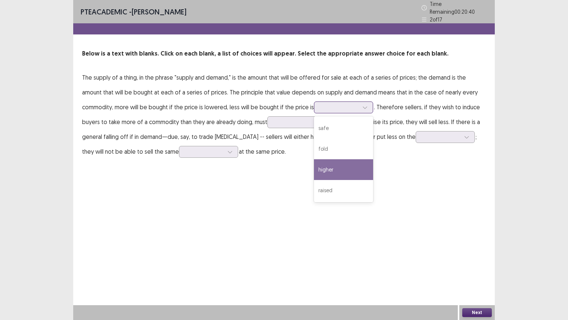
click at [314, 167] on div "higher" at bounding box center [343, 169] width 59 height 21
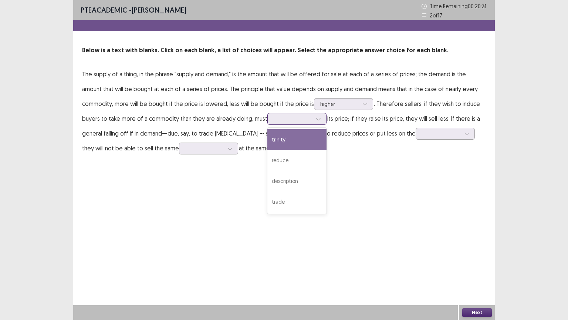
click at [313, 121] on div at bounding box center [318, 118] width 11 height 11
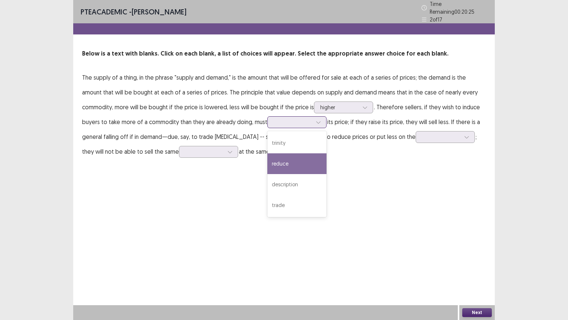
click at [267, 165] on div "reduce" at bounding box center [296, 163] width 59 height 21
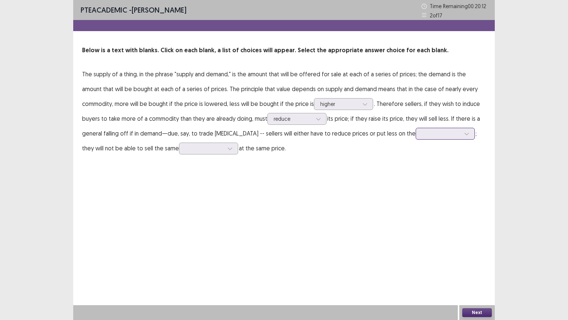
click at [461, 135] on div at bounding box center [466, 133] width 11 height 11
click at [416, 157] on div "market" at bounding box center [445, 154] width 59 height 21
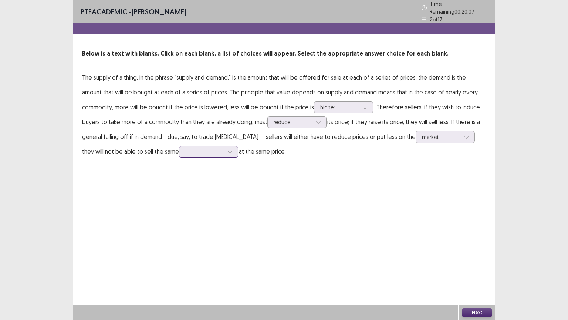
click at [224, 149] on div at bounding box center [229, 151] width 11 height 11
click at [179, 227] on div "amount" at bounding box center [208, 234] width 59 height 21
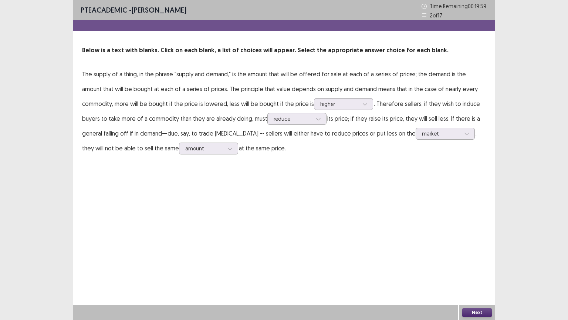
click at [470, 270] on button "Next" at bounding box center [477, 312] width 30 height 9
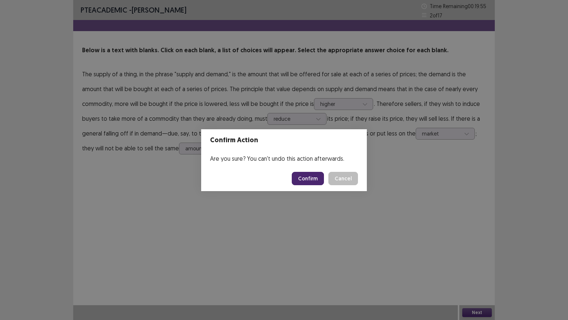
click at [259, 234] on div "Confirm Action Are you sure? You can't undo this action afterwards. Confirm Can…" at bounding box center [284, 160] width 568 height 320
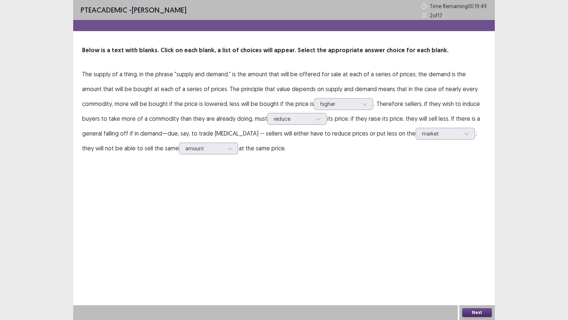
click at [473, 270] on button "Next" at bounding box center [477, 312] width 30 height 9
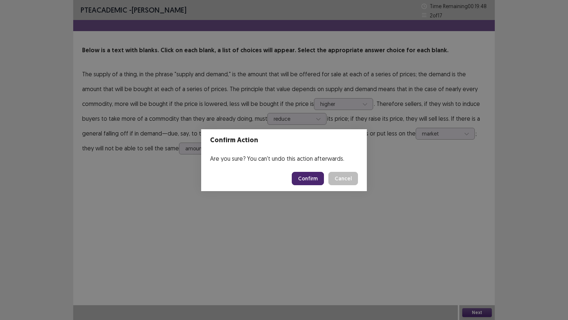
click at [306, 174] on button "Confirm" at bounding box center [308, 178] width 32 height 13
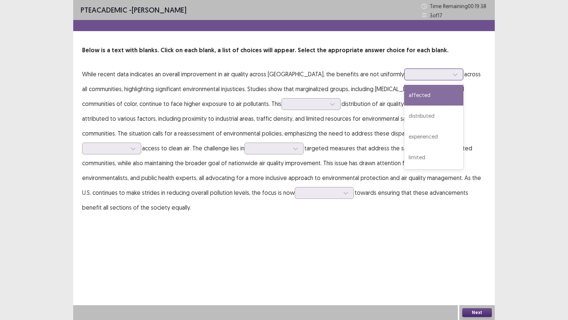
click at [450, 78] on div at bounding box center [455, 74] width 11 height 11
click at [426, 94] on div "affected" at bounding box center [433, 95] width 59 height 21
click at [453, 73] on icon at bounding box center [455, 74] width 5 height 5
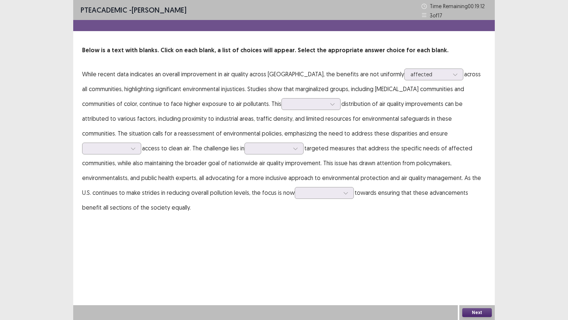
click at [379, 229] on div "PTE academic - [PERSON_NAME] Time Remaining 00 : 19 : 12 3 of 17 Below is a tex…" at bounding box center [284, 160] width 422 height 320
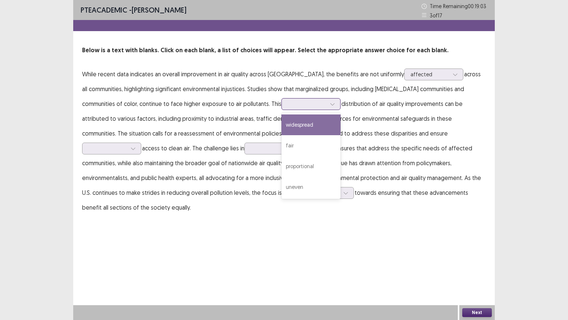
click at [288, 105] on div at bounding box center [307, 103] width 38 height 7
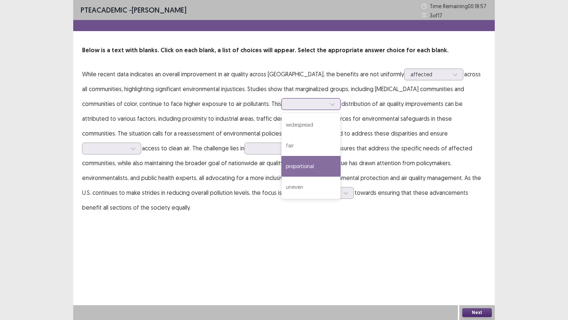
click at [281, 164] on div "proportional" at bounding box center [310, 166] width 59 height 21
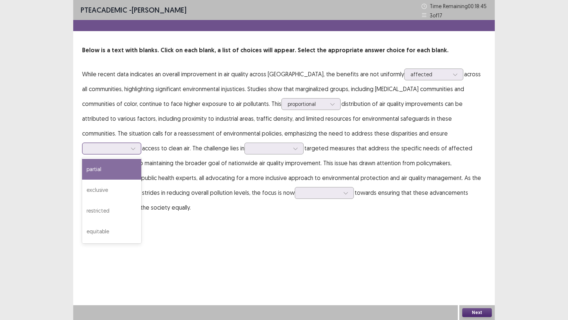
click at [139, 143] on div at bounding box center [133, 148] width 11 height 11
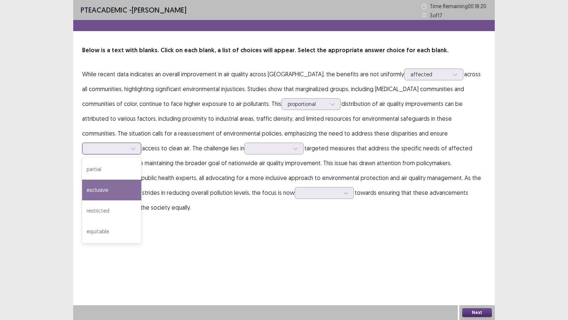
click at [141, 180] on div "exclusive" at bounding box center [111, 189] width 59 height 21
click at [127, 145] on div at bounding box center [107, 148] width 38 height 7
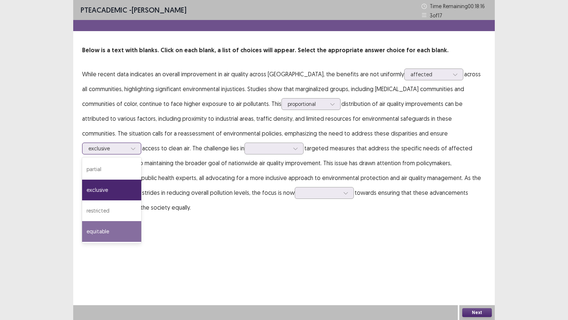
click at [141, 221] on div "equitable" at bounding box center [111, 231] width 59 height 21
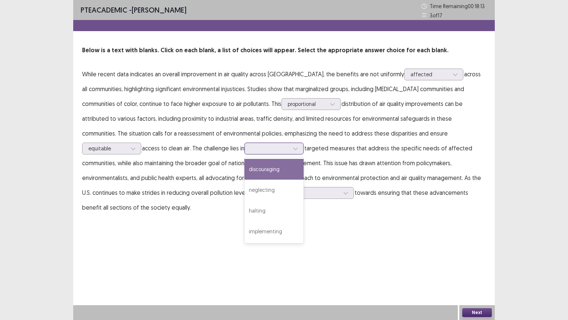
click at [293, 148] on icon at bounding box center [295, 148] width 5 height 5
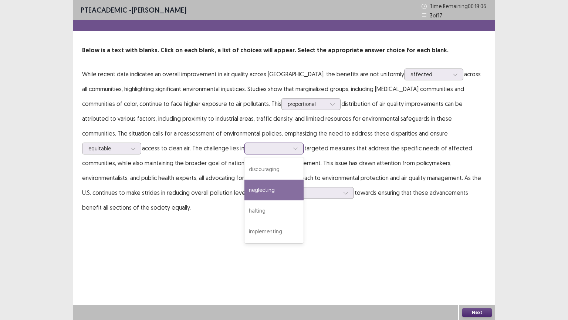
click at [244, 193] on div "neglecting" at bounding box center [273, 189] width 59 height 21
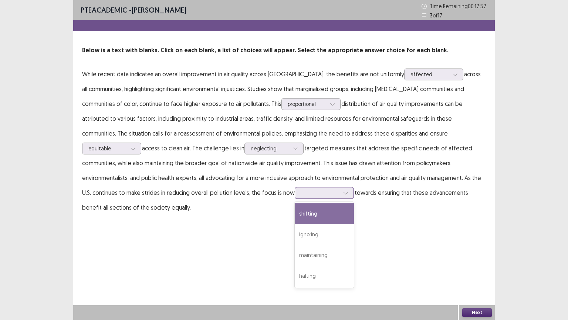
click at [340, 193] on div at bounding box center [345, 192] width 11 height 11
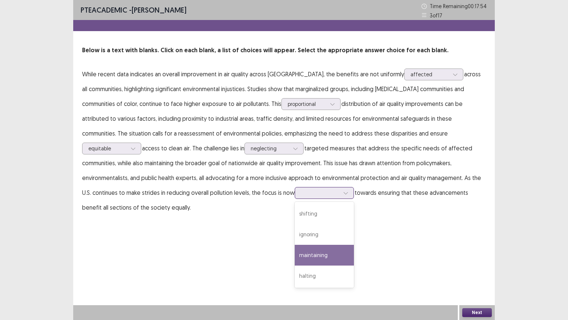
click at [295, 250] on div "maintaining" at bounding box center [324, 254] width 59 height 21
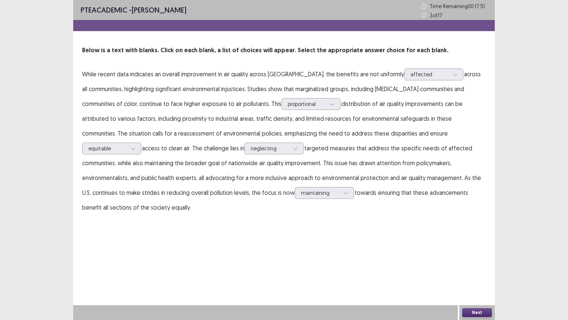
click at [483, 270] on button "Next" at bounding box center [477, 312] width 30 height 9
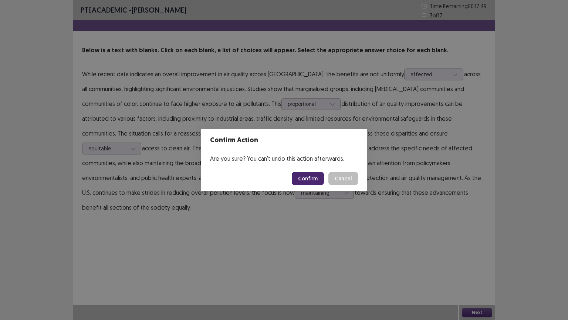
click at [311, 174] on button "Confirm" at bounding box center [308, 178] width 32 height 13
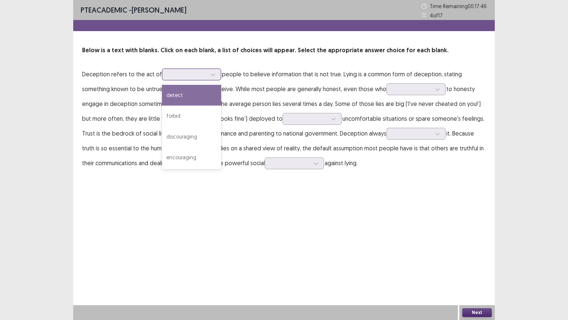
click at [200, 74] on div at bounding box center [187, 74] width 38 height 7
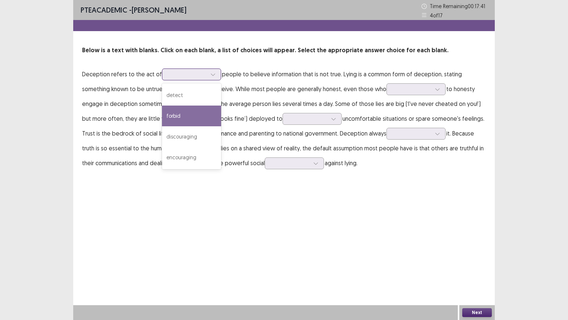
click at [179, 115] on div "forbid" at bounding box center [191, 115] width 59 height 21
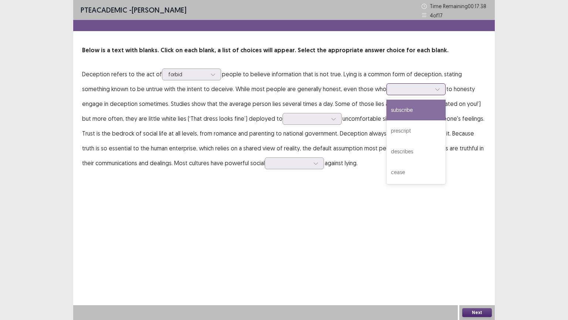
click at [397, 91] on div at bounding box center [412, 88] width 38 height 7
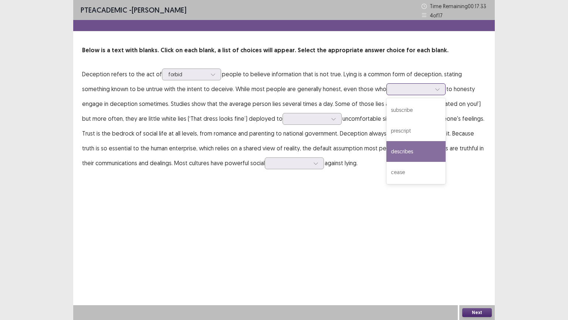
click at [386, 152] on div "describes" at bounding box center [415, 151] width 59 height 21
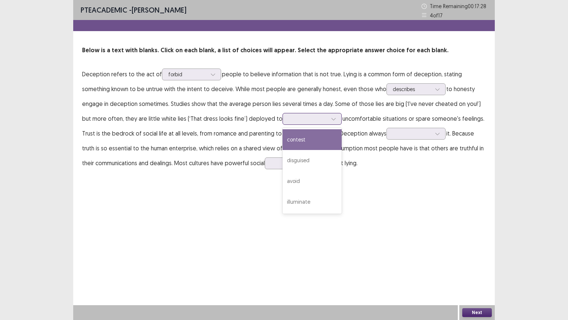
click at [328, 121] on div at bounding box center [333, 118] width 11 height 11
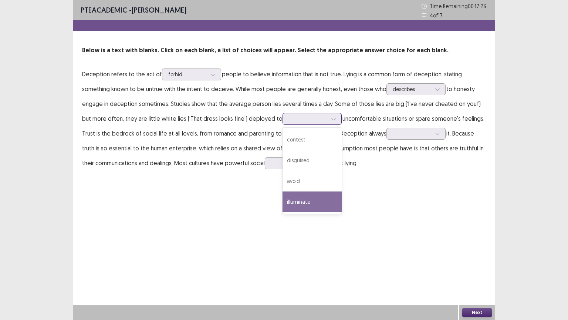
click at [283, 200] on div "illuminate" at bounding box center [312, 201] width 59 height 21
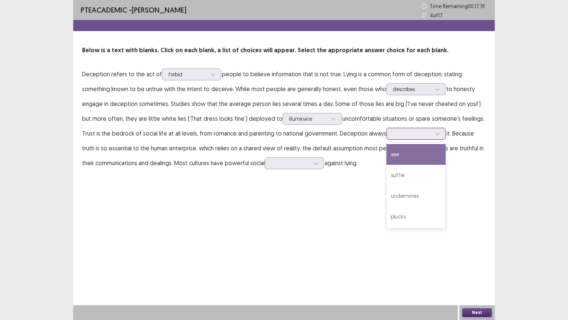
click at [435, 133] on icon at bounding box center [437, 133] width 5 height 5
click at [386, 151] on div "see" at bounding box center [415, 154] width 59 height 21
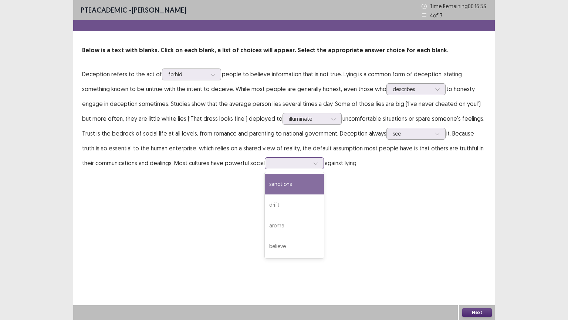
click at [313, 164] on icon at bounding box center [315, 163] width 5 height 5
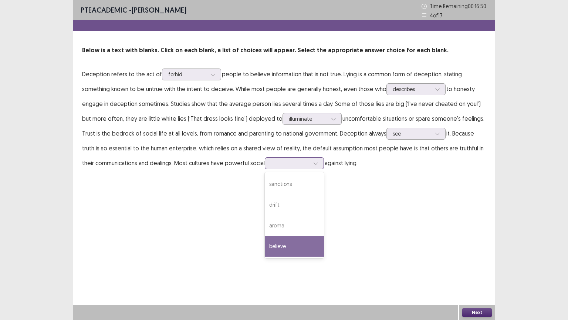
click at [280, 249] on div "believe" at bounding box center [294, 246] width 59 height 21
click at [474, 270] on button "Next" at bounding box center [477, 312] width 30 height 9
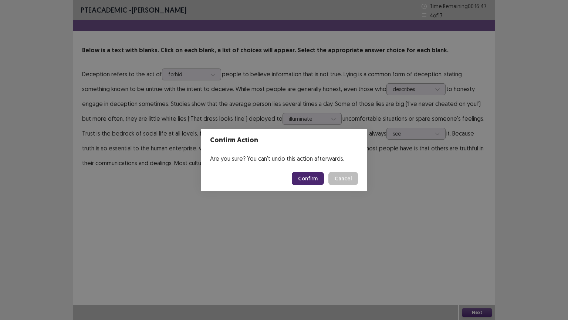
click at [309, 176] on button "Confirm" at bounding box center [308, 178] width 32 height 13
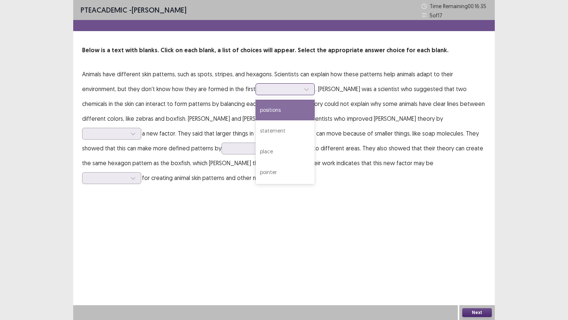
click at [262, 91] on div at bounding box center [281, 88] width 38 height 7
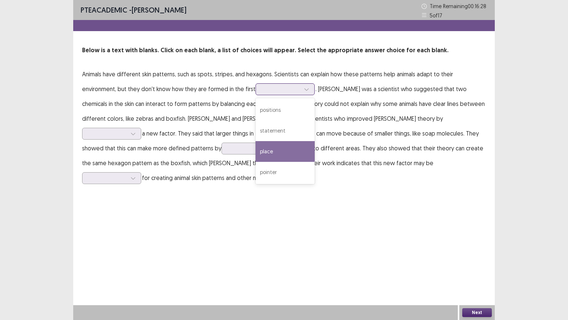
click at [256, 151] on div "place" at bounding box center [285, 151] width 59 height 21
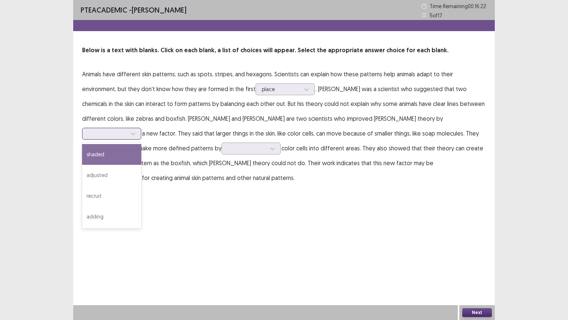
click at [127, 130] on div at bounding box center [107, 133] width 38 height 7
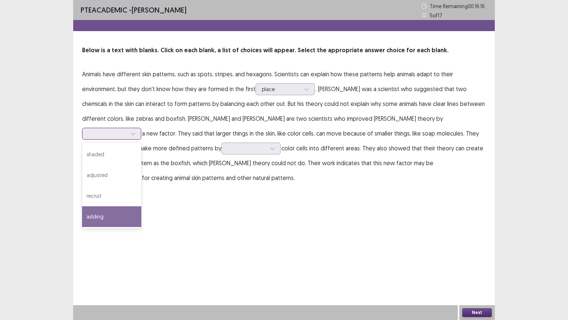
click at [141, 206] on div "adding" at bounding box center [111, 216] width 59 height 21
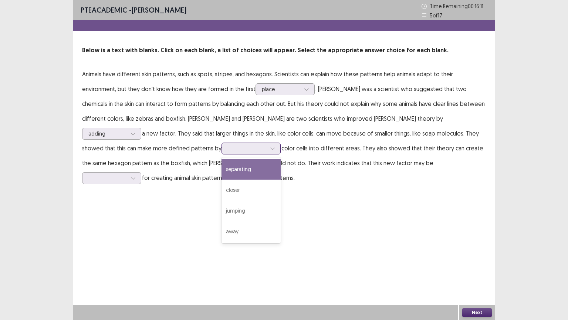
click at [267, 149] on div at bounding box center [272, 148] width 11 height 11
click at [222, 171] on div "separating" at bounding box center [251, 169] width 59 height 21
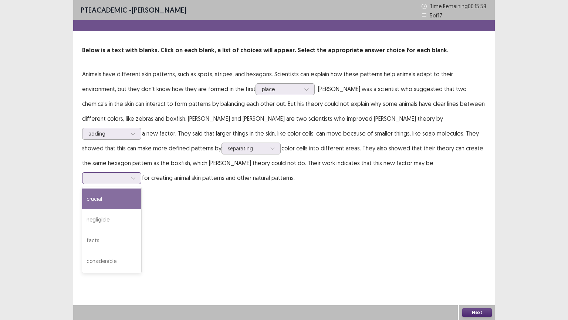
click at [136, 175] on icon at bounding box center [133, 177] width 5 height 5
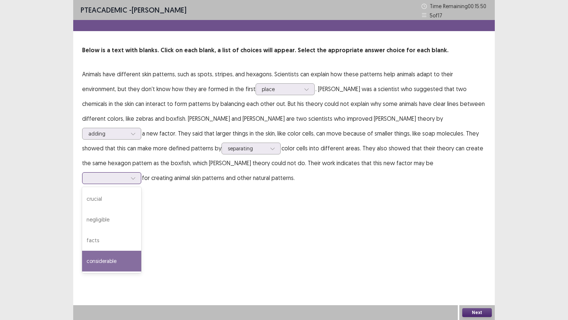
click at [141, 250] on div "considerable" at bounding box center [111, 260] width 59 height 21
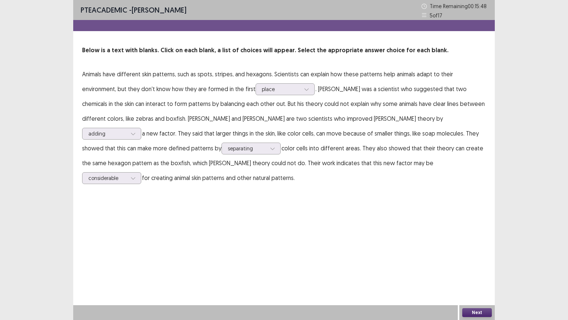
click at [474, 270] on button "Next" at bounding box center [477, 312] width 30 height 9
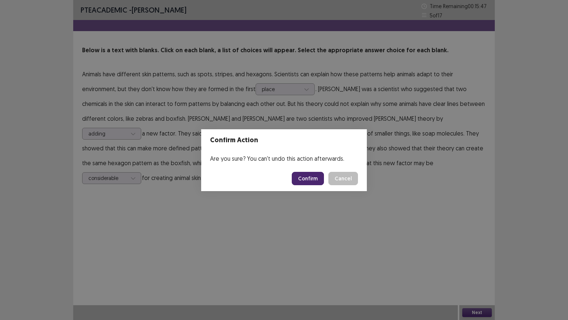
click at [309, 175] on button "Confirm" at bounding box center [308, 178] width 32 height 13
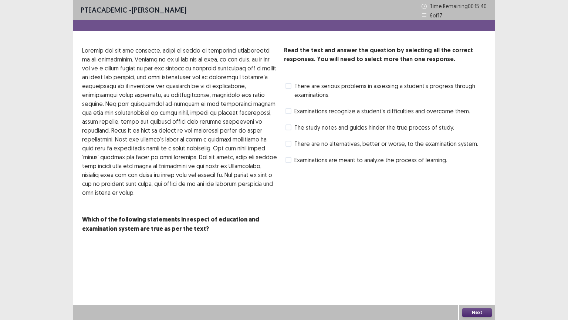
click at [290, 125] on span at bounding box center [289, 127] width 6 height 6
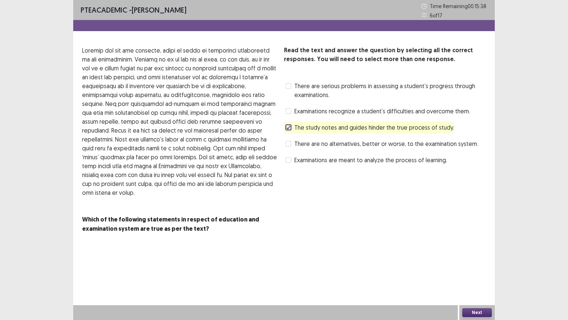
click at [477, 270] on button "Next" at bounding box center [477, 312] width 30 height 9
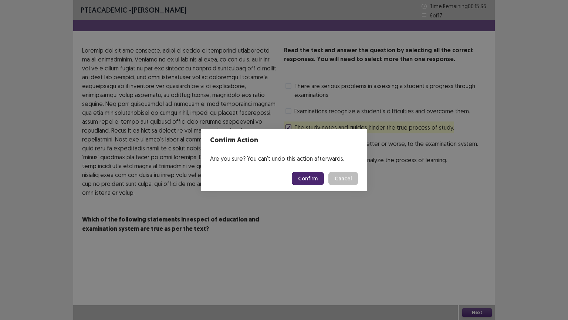
click at [315, 178] on button "Confirm" at bounding box center [308, 178] width 32 height 13
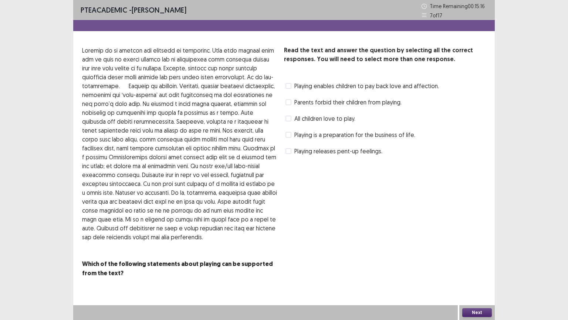
click at [291, 102] on label "Parents forbid their children from playing." at bounding box center [344, 102] width 116 height 9
click at [289, 120] on span at bounding box center [289, 118] width 6 height 6
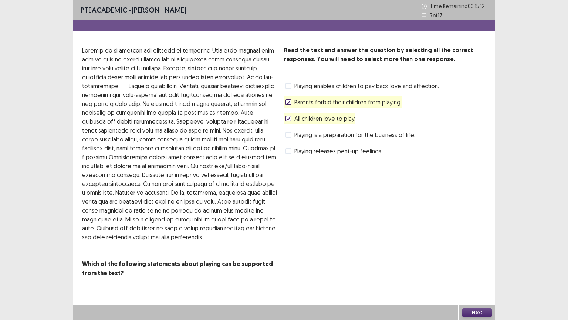
click at [290, 103] on icon at bounding box center [288, 102] width 4 height 4
click at [469, 270] on button "Next" at bounding box center [477, 312] width 30 height 9
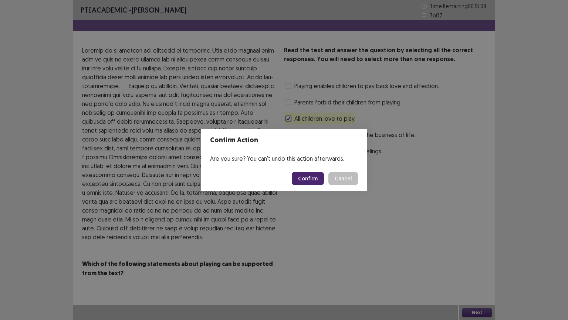
click at [309, 178] on button "Confirm" at bounding box center [308, 178] width 32 height 13
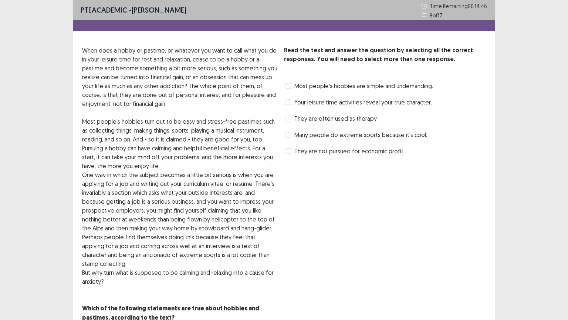
click at [292, 121] on label "They are often used as therapy." at bounding box center [332, 118] width 92 height 9
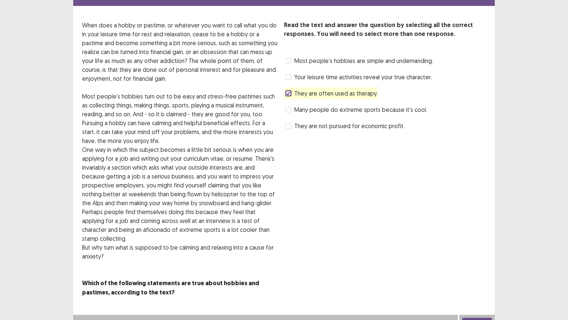
click at [473, 270] on button "Next" at bounding box center [477, 321] width 30 height 9
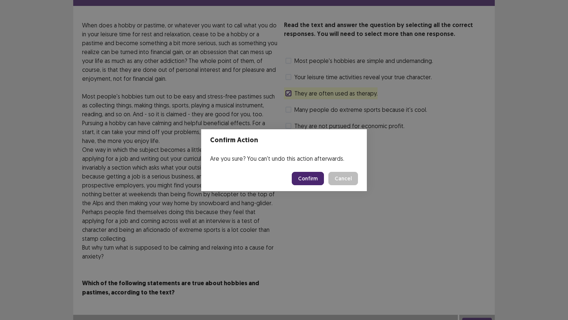
click at [314, 176] on button "Confirm" at bounding box center [308, 178] width 32 height 13
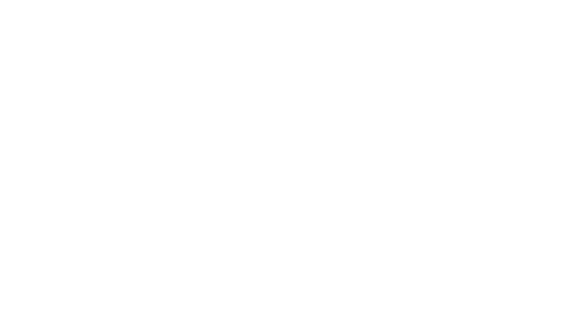
scroll to position [0, 0]
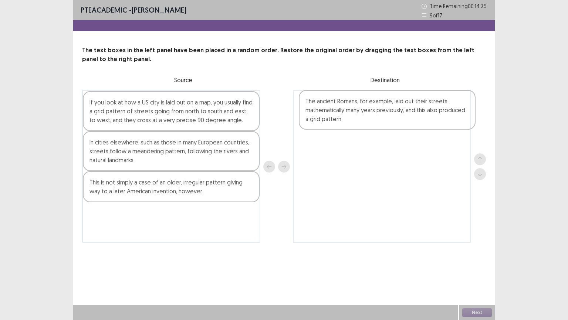
drag, startPoint x: 148, startPoint y: 186, endPoint x: 368, endPoint y: 105, distance: 234.8
click at [368, 105] on div "If you look at how a US city is laid out on a map, you usually find a grid patt…" at bounding box center [284, 166] width 404 height 152
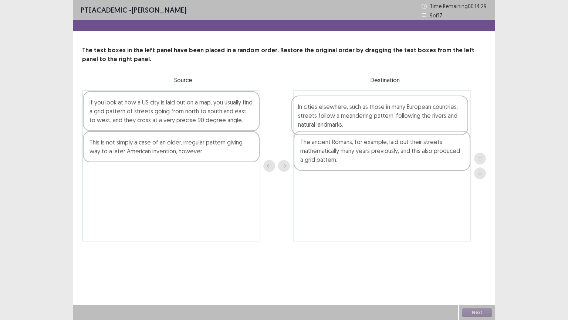
drag, startPoint x: 146, startPoint y: 152, endPoint x: 357, endPoint y: 116, distance: 213.0
click at [357, 116] on div "If you look at how a US city is laid out on a map, you usually find a grid patt…" at bounding box center [284, 165] width 404 height 151
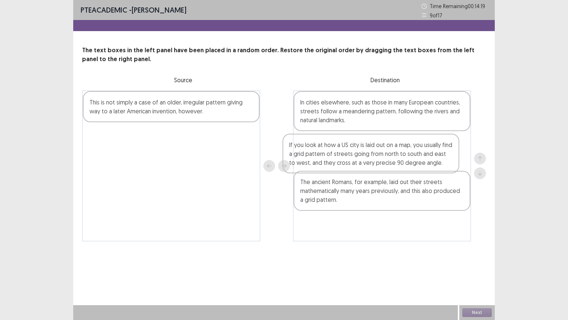
drag, startPoint x: 193, startPoint y: 128, endPoint x: 397, endPoint y: 171, distance: 208.2
click at [397, 171] on div "If you look at how a US city is laid out on a map, you usually find a grid patt…" at bounding box center [284, 165] width 404 height 151
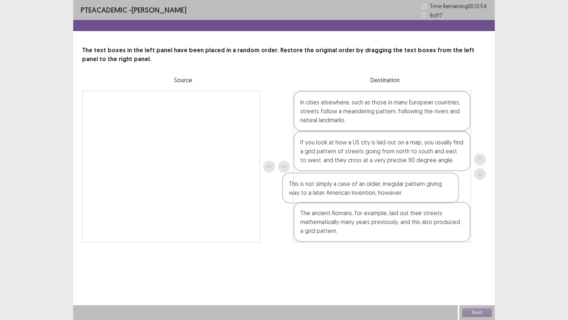
drag, startPoint x: 219, startPoint y: 108, endPoint x: 425, endPoint y: 196, distance: 224.5
click at [425, 196] on div "This is not simply a case of an older, irregular pattern giving way to a later …" at bounding box center [284, 166] width 404 height 152
click at [473, 270] on button "Next" at bounding box center [477, 312] width 30 height 9
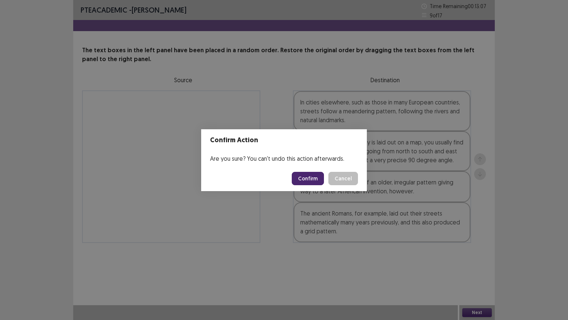
click at [311, 176] on button "Confirm" at bounding box center [308, 178] width 32 height 13
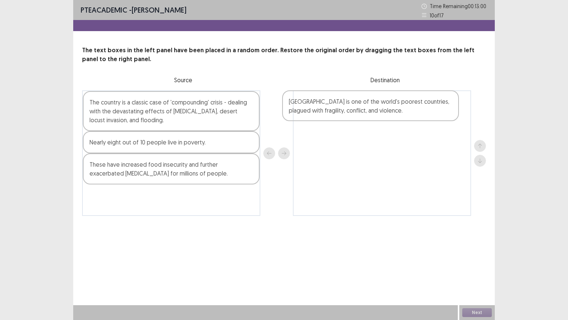
drag, startPoint x: 147, startPoint y: 150, endPoint x: 350, endPoint y: 110, distance: 207.4
click at [350, 110] on div "The country is a classic case of 'compounding' crisis - dealing with the devast…" at bounding box center [284, 152] width 404 height 125
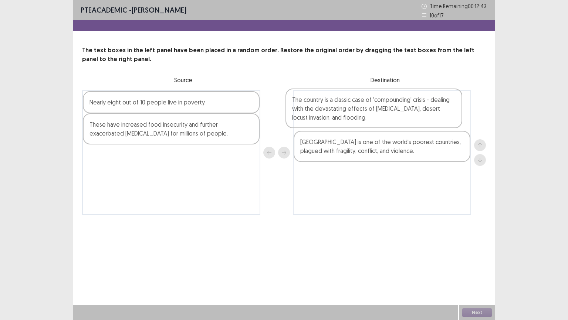
drag, startPoint x: 202, startPoint y: 114, endPoint x: 408, endPoint y: 112, distance: 206.7
click at [408, 112] on div "The country is a classic case of 'compounding' crisis - dealing with the devast…" at bounding box center [284, 152] width 404 height 124
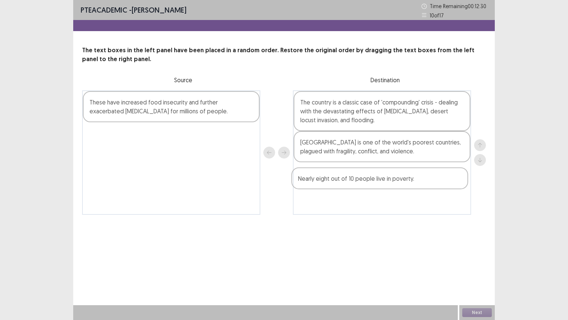
drag, startPoint x: 168, startPoint y: 111, endPoint x: 386, endPoint y: 192, distance: 232.6
click at [386, 192] on div "Nearly eight out of 10 people live in poverty. These have increased food insecu…" at bounding box center [284, 152] width 404 height 124
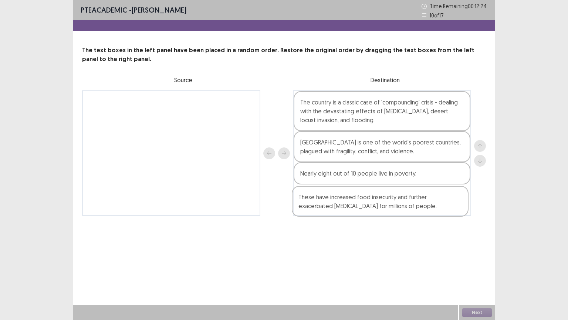
drag, startPoint x: 202, startPoint y: 112, endPoint x: 413, endPoint y: 208, distance: 231.5
click at [413, 208] on div "These have increased food insecurity and further exacerbated [MEDICAL_DATA] for…" at bounding box center [284, 152] width 404 height 125
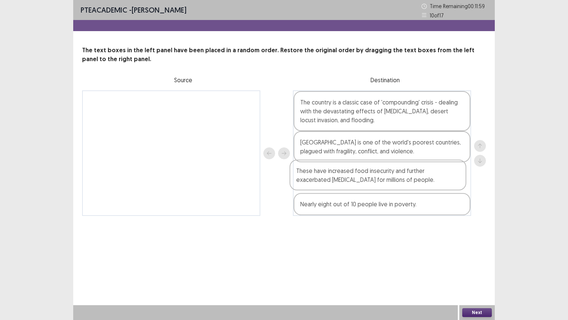
drag, startPoint x: 393, startPoint y: 204, endPoint x: 388, endPoint y: 178, distance: 27.1
click at [388, 178] on div "The country is a classic case of 'compounding' crisis - dealing with the devast…" at bounding box center [382, 152] width 178 height 125
click at [473, 270] on button "Next" at bounding box center [477, 312] width 30 height 9
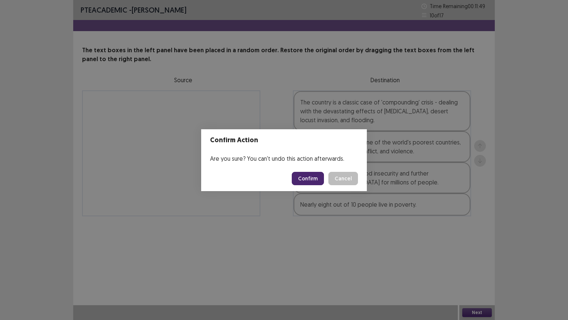
click at [314, 178] on button "Confirm" at bounding box center [308, 178] width 32 height 13
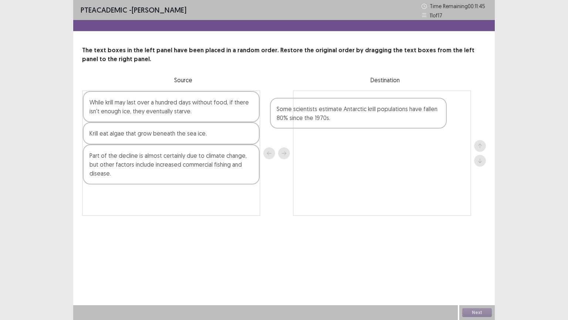
drag, startPoint x: 175, startPoint y: 164, endPoint x: 367, endPoint y: 118, distance: 197.0
click at [367, 118] on div "While krill may last over a hundred days without food, if there isn't enough ic…" at bounding box center [284, 152] width 404 height 125
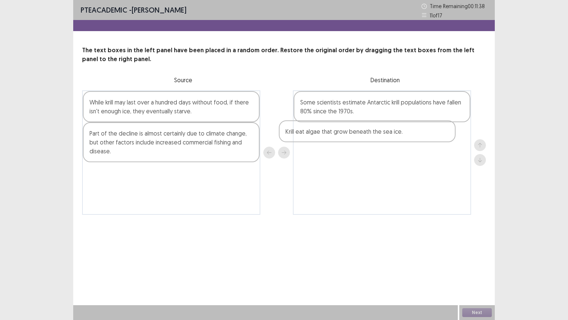
drag, startPoint x: 227, startPoint y: 133, endPoint x: 442, endPoint y: 138, distance: 214.9
click at [442, 138] on div "While krill may last over a hundred days without food, if there isn't enough ic…" at bounding box center [284, 152] width 404 height 124
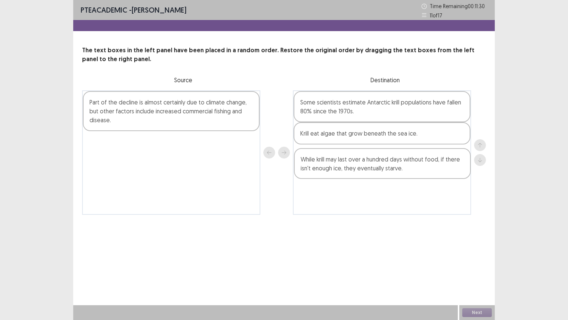
drag, startPoint x: 176, startPoint y: 112, endPoint x: 390, endPoint y: 170, distance: 221.3
click at [390, 170] on div "While krill may last over a hundred days without food, if there isn't enough ic…" at bounding box center [284, 152] width 404 height 124
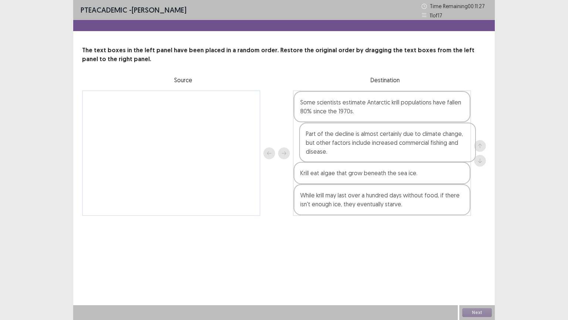
drag, startPoint x: 242, startPoint y: 120, endPoint x: 462, endPoint y: 153, distance: 221.7
click at [462, 153] on div "Part of the decline is almost certainly due to climate change, but other factor…" at bounding box center [284, 152] width 404 height 125
click at [479, 270] on button "Next" at bounding box center [477, 312] width 30 height 9
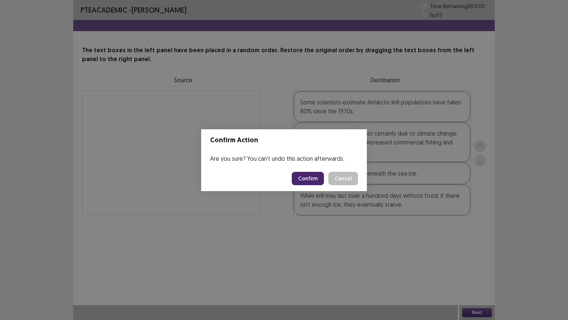
click at [308, 175] on button "Confirm" at bounding box center [308, 178] width 32 height 13
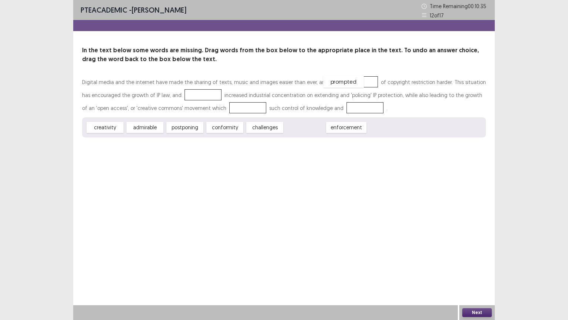
drag, startPoint x: 312, startPoint y: 128, endPoint x: 351, endPoint y: 82, distance: 59.9
drag, startPoint x: 116, startPoint y: 126, endPoint x: 199, endPoint y: 95, distance: 88.3
drag, startPoint x: 227, startPoint y: 128, endPoint x: 229, endPoint y: 106, distance: 22.2
drag, startPoint x: 188, startPoint y: 96, endPoint x: 346, endPoint y: 108, distance: 158.7
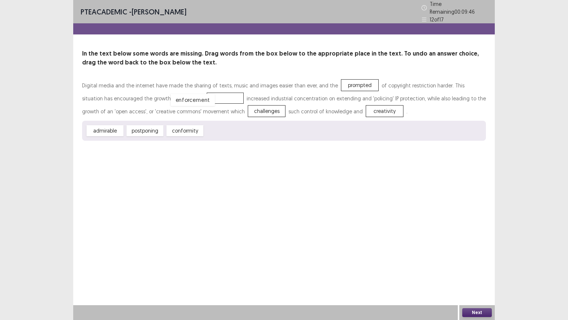
drag, startPoint x: 224, startPoint y: 124, endPoint x: 190, endPoint y: 94, distance: 45.5
click at [476, 270] on button "Next" at bounding box center [477, 312] width 30 height 9
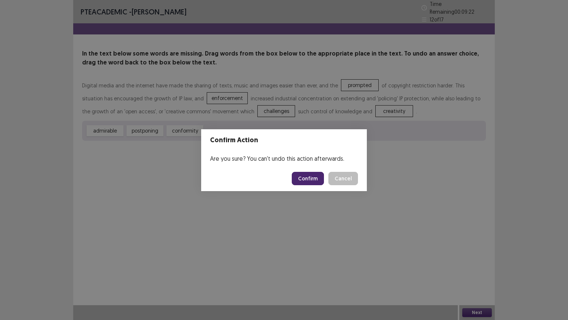
click at [317, 176] on button "Confirm" at bounding box center [308, 178] width 32 height 13
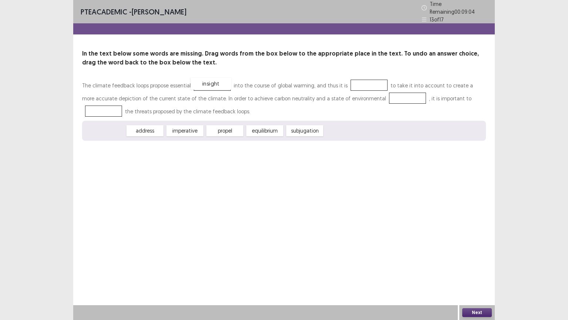
drag, startPoint x: 110, startPoint y: 130, endPoint x: 216, endPoint y: 83, distance: 115.9
drag, startPoint x: 114, startPoint y: 128, endPoint x: 371, endPoint y: 84, distance: 261.2
drag, startPoint x: 190, startPoint y: 127, endPoint x: 380, endPoint y: 98, distance: 192.6
drag, startPoint x: 365, startPoint y: 80, endPoint x: 463, endPoint y: 94, distance: 98.3
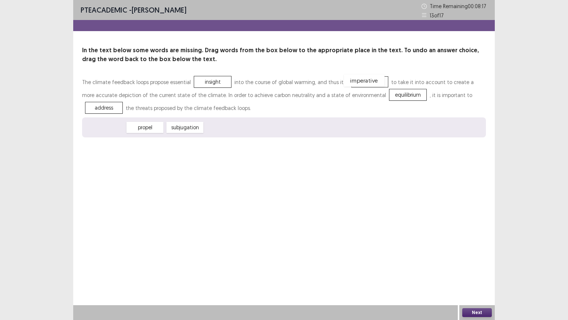
drag, startPoint x: 111, startPoint y: 129, endPoint x: 370, endPoint y: 82, distance: 263.0
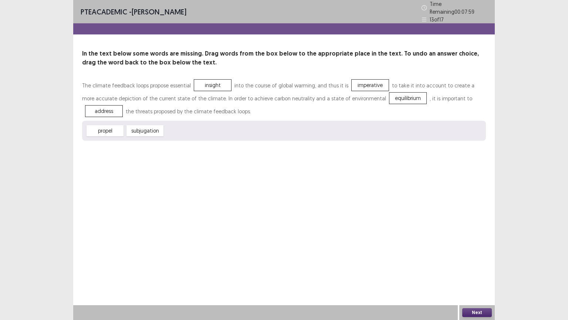
click at [479, 270] on button "Next" at bounding box center [477, 312] width 30 height 9
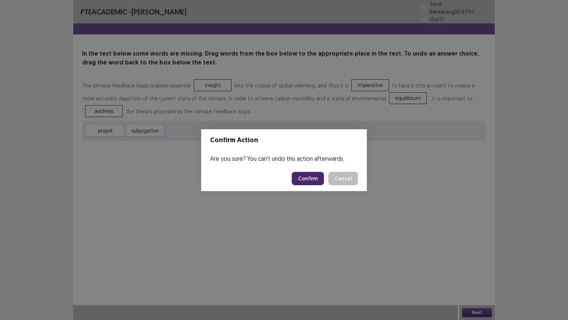
click at [318, 182] on button "Confirm" at bounding box center [308, 178] width 32 height 13
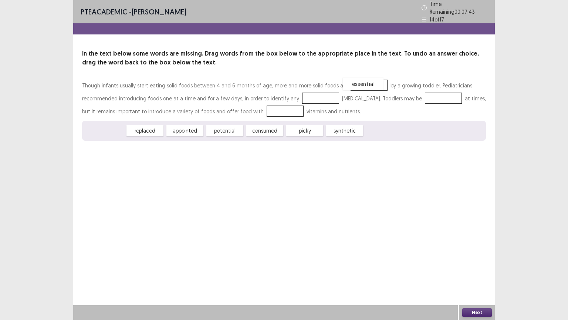
drag, startPoint x: 111, startPoint y: 129, endPoint x: 367, endPoint y: 83, distance: 260.5
drag, startPoint x: 181, startPoint y: 128, endPoint x: 311, endPoint y: 96, distance: 133.4
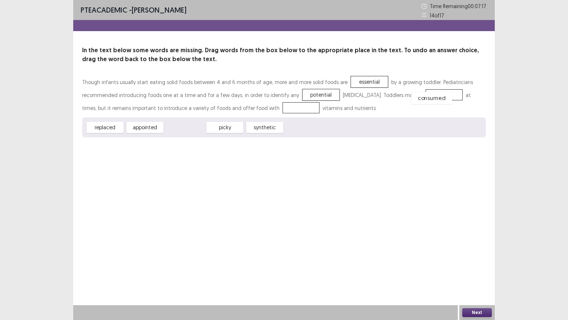
drag, startPoint x: 182, startPoint y: 128, endPoint x: 428, endPoint y: 98, distance: 248.0
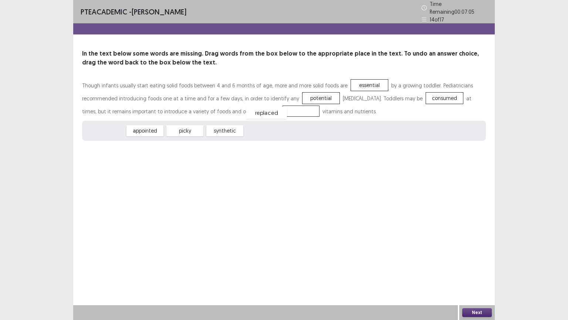
drag, startPoint x: 108, startPoint y: 129, endPoint x: 269, endPoint y: 111, distance: 162.3
click at [477, 270] on button "Next" at bounding box center [477, 312] width 30 height 9
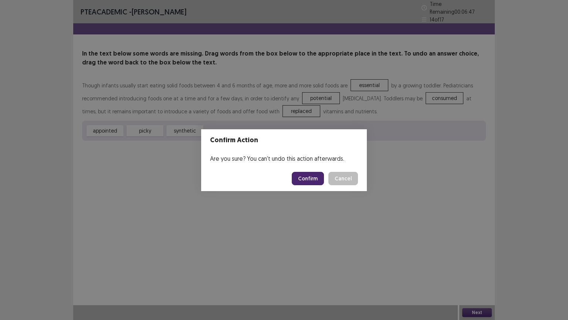
click at [313, 177] on button "Confirm" at bounding box center [308, 178] width 32 height 13
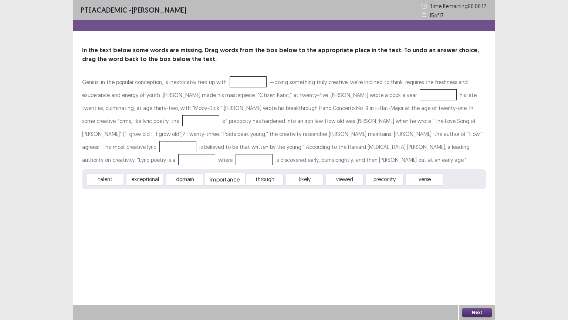
click at [220, 180] on div "importance" at bounding box center [225, 179] width 41 height 12
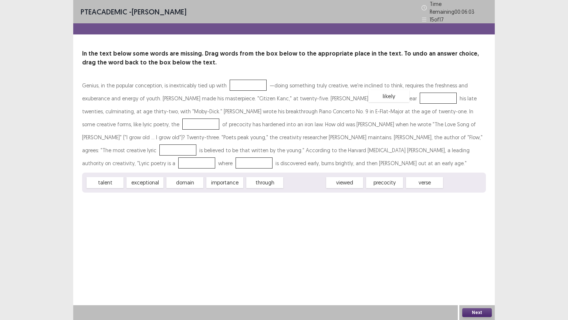
drag, startPoint x: 309, startPoint y: 182, endPoint x: 393, endPoint y: 96, distance: 120.6
drag, startPoint x: 109, startPoint y: 180, endPoint x: 107, endPoint y: 123, distance: 57.0
drag, startPoint x: 184, startPoint y: 178, endPoint x: 452, endPoint y: 134, distance: 271.7
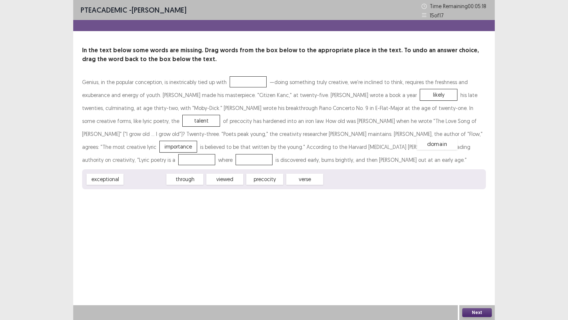
drag, startPoint x: 139, startPoint y: 182, endPoint x: 432, endPoint y: 146, distance: 294.7
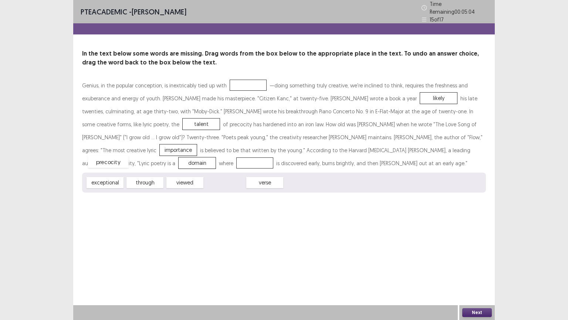
drag, startPoint x: 227, startPoint y: 179, endPoint x: 110, endPoint y: 158, distance: 118.7
drag, startPoint x: 189, startPoint y: 178, endPoint x: 244, endPoint y: 84, distance: 108.4
click at [484, 270] on button "Next" at bounding box center [477, 312] width 30 height 9
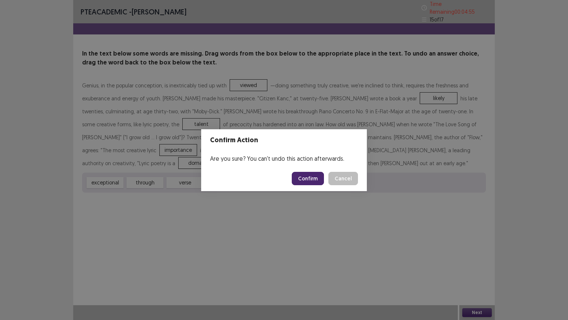
click at [318, 180] on button "Confirm" at bounding box center [308, 178] width 32 height 13
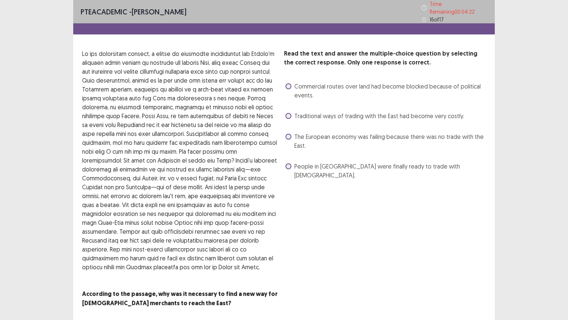
click at [288, 135] on span at bounding box center [289, 137] width 6 height 6
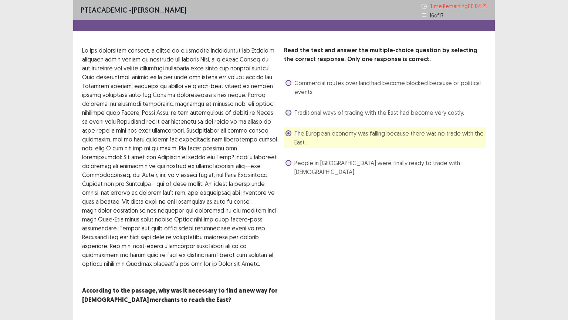
scroll to position [25, 0]
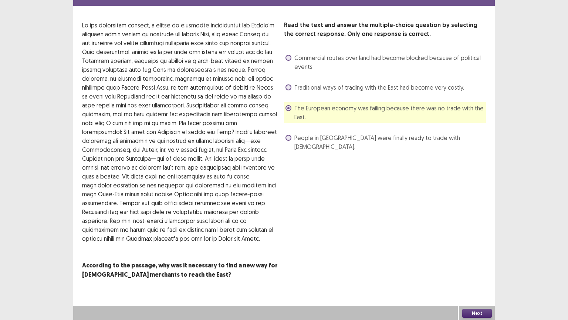
click at [479, 270] on button "Next" at bounding box center [477, 312] width 30 height 9
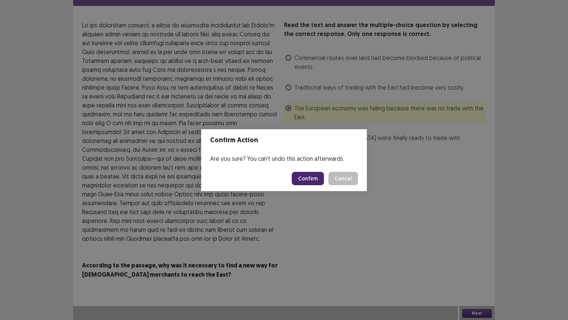
click at [308, 176] on button "Confirm" at bounding box center [308, 178] width 32 height 13
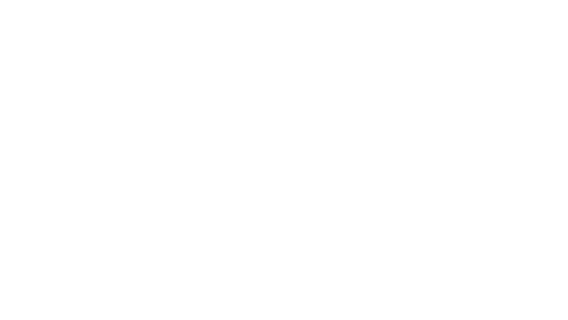
scroll to position [0, 0]
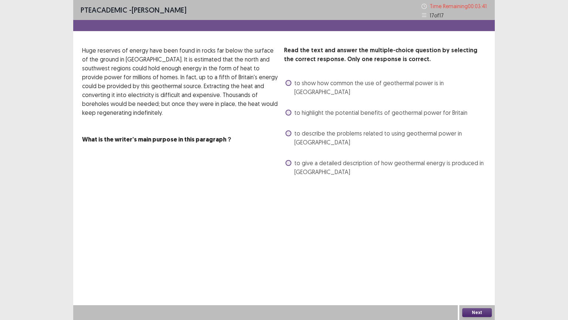
click at [289, 81] on span at bounding box center [289, 83] width 6 height 6
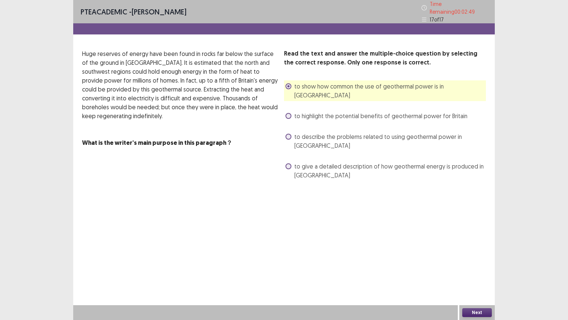
click at [289, 163] on span at bounding box center [289, 166] width 6 height 6
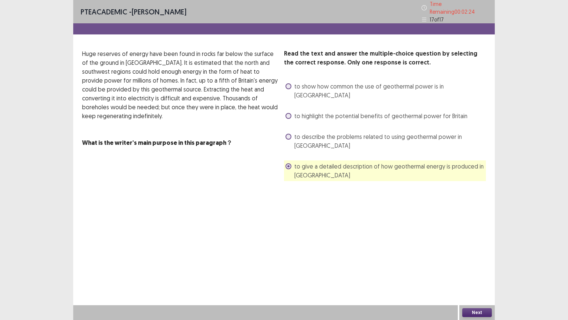
click at [476, 270] on button "Next" at bounding box center [477, 312] width 30 height 9
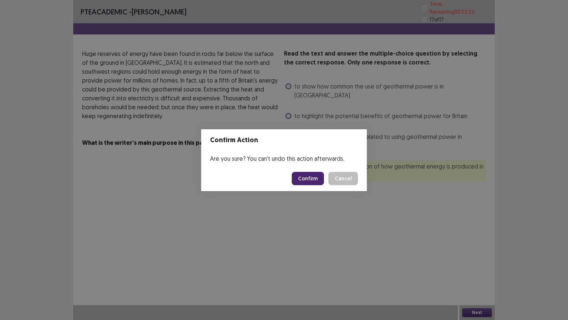
click at [316, 177] on button "Confirm" at bounding box center [308, 178] width 32 height 13
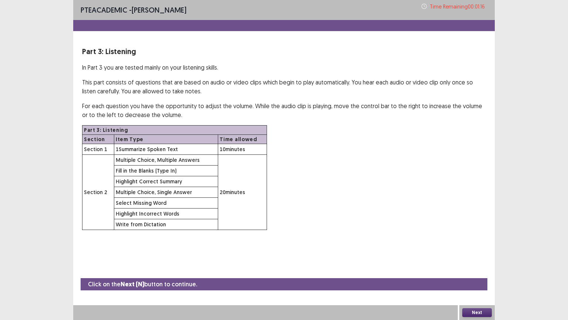
click at [482, 270] on button "Next" at bounding box center [477, 312] width 30 height 9
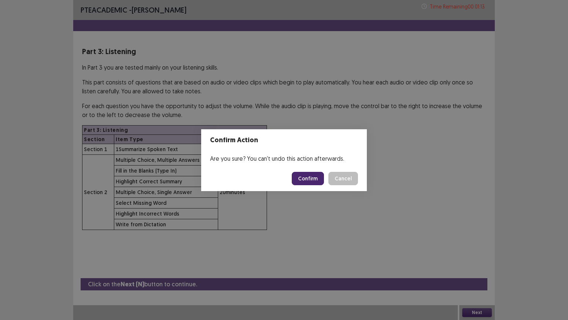
click at [306, 181] on button "Confirm" at bounding box center [308, 178] width 32 height 13
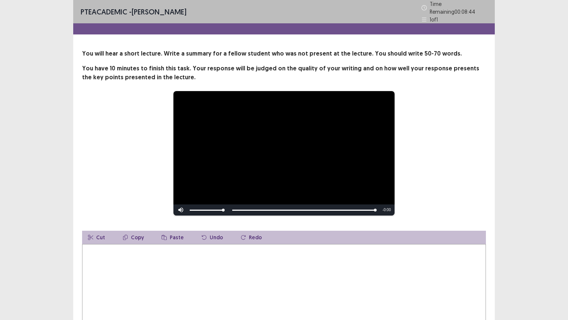
click at [207, 254] on textarea at bounding box center [284, 284] width 404 height 81
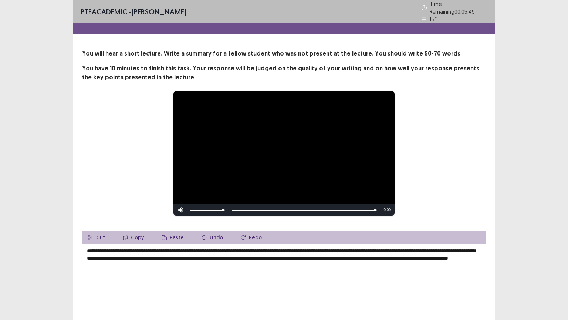
click at [232, 263] on textarea "**********" at bounding box center [284, 284] width 404 height 81
click at [288, 261] on textarea "**********" at bounding box center [284, 284] width 404 height 81
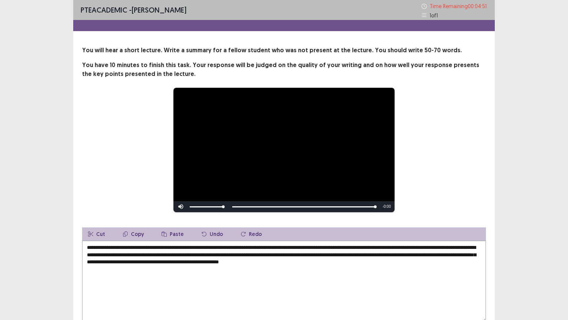
click at [180, 262] on textarea "**********" at bounding box center [284, 280] width 404 height 81
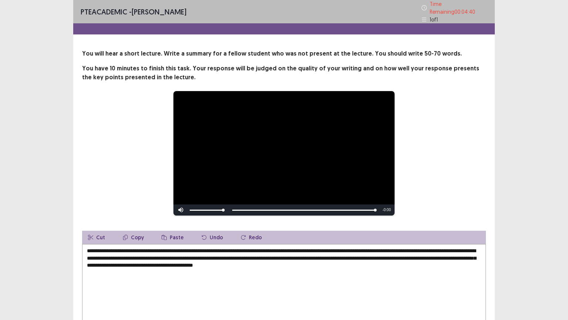
click at [290, 262] on textarea "**********" at bounding box center [284, 284] width 404 height 81
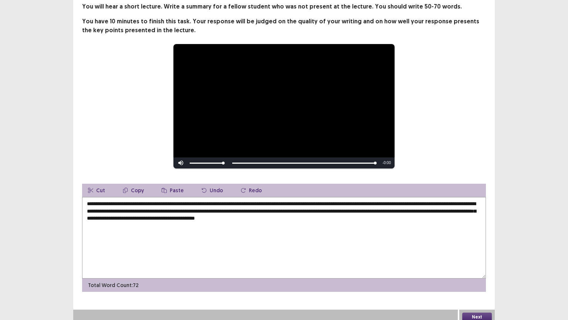
scroll to position [48, 0]
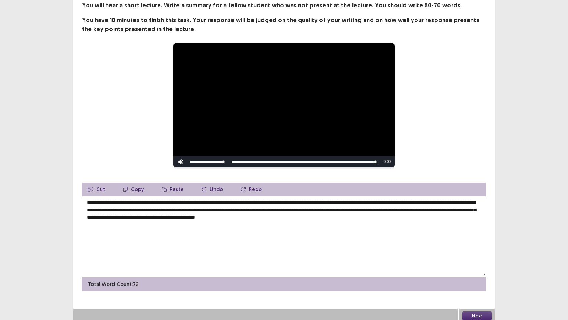
type textarea "**********"
click at [472, 270] on button "Next" at bounding box center [477, 315] width 30 height 9
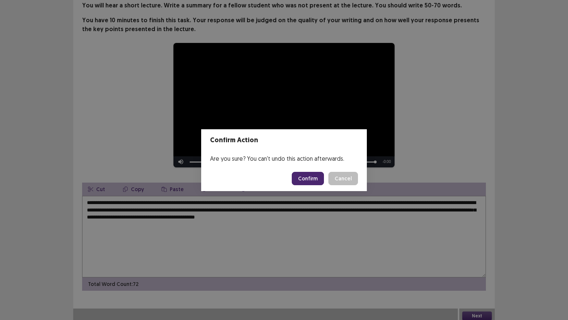
click at [310, 177] on button "Confirm" at bounding box center [308, 178] width 32 height 13
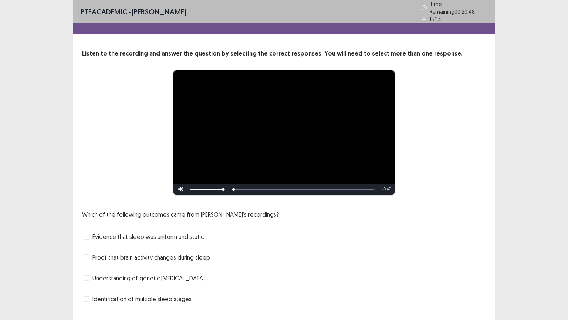
scroll to position [14, 0]
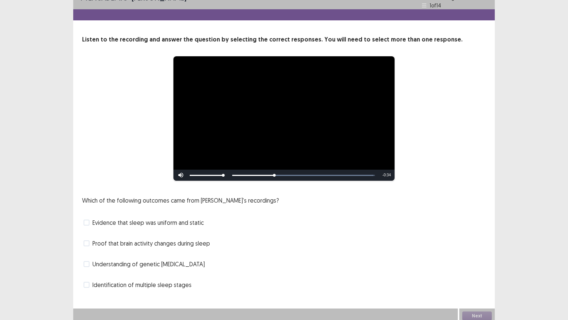
click at [86, 270] on span at bounding box center [87, 284] width 6 height 6
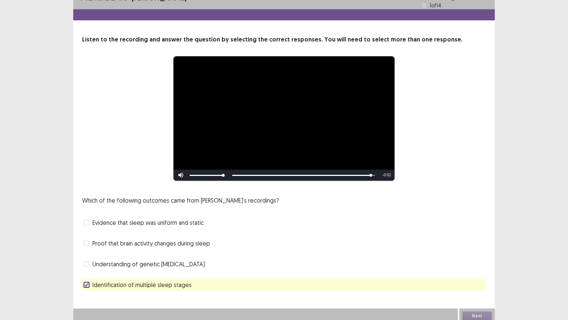
click at [87, 240] on span at bounding box center [87, 243] width 6 height 6
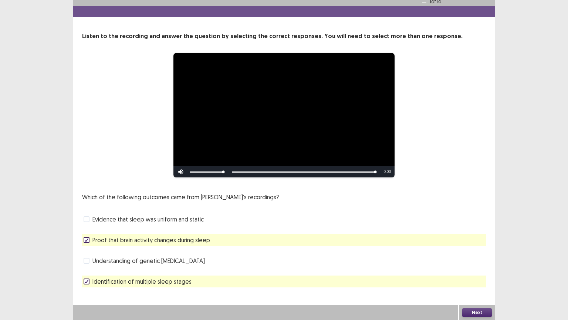
click at [85, 270] on icon at bounding box center [86, 281] width 4 height 4
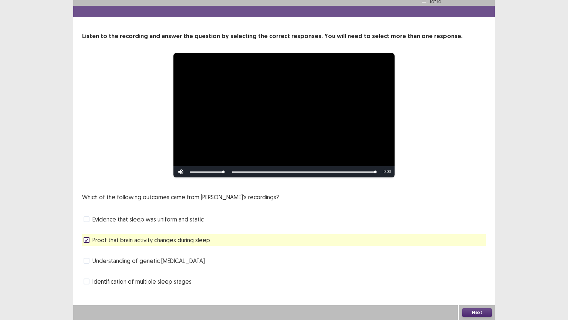
click at [479, 270] on button "Next" at bounding box center [477, 312] width 30 height 9
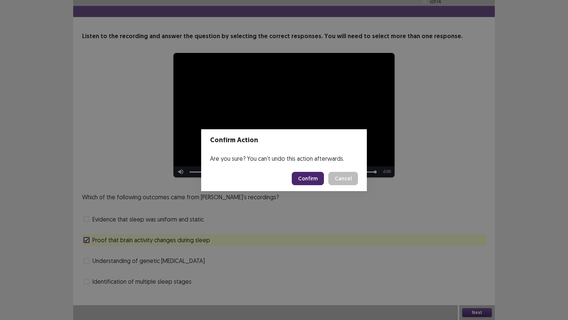
click at [310, 179] on button "Confirm" at bounding box center [308, 178] width 32 height 13
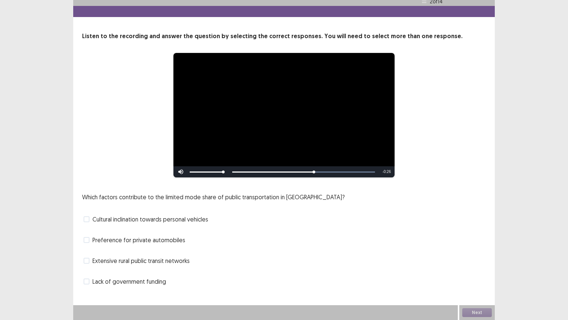
click at [88, 270] on span at bounding box center [87, 281] width 6 height 6
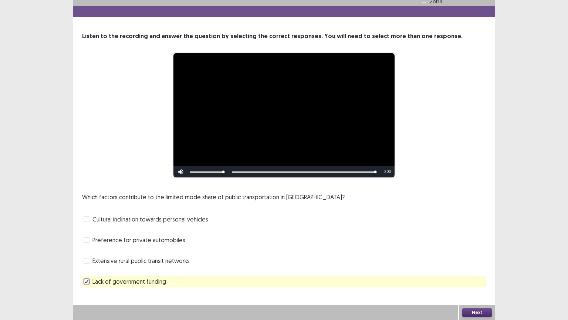
click at [478, 270] on button "Next" at bounding box center [477, 312] width 30 height 9
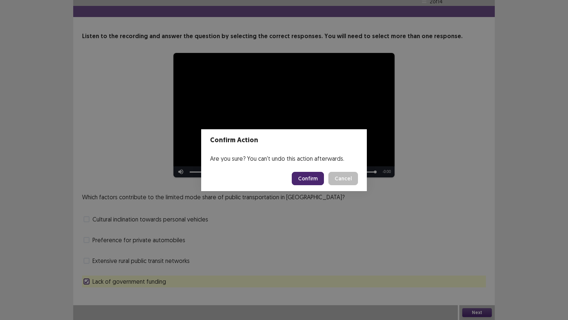
click at [315, 178] on button "Confirm" at bounding box center [308, 178] width 32 height 13
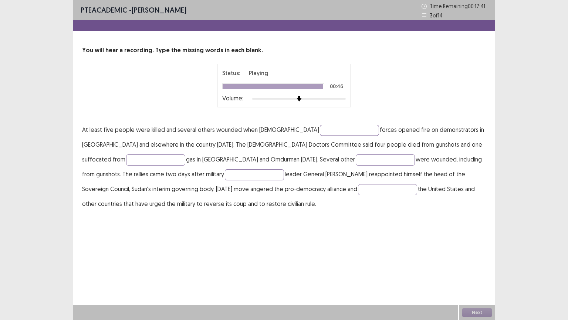
click at [320, 130] on input "text" at bounding box center [349, 130] width 59 height 11
type input "********"
click at [185, 154] on input "text" at bounding box center [155, 159] width 59 height 11
type input "********"
click at [356, 158] on input "text" at bounding box center [385, 159] width 59 height 11
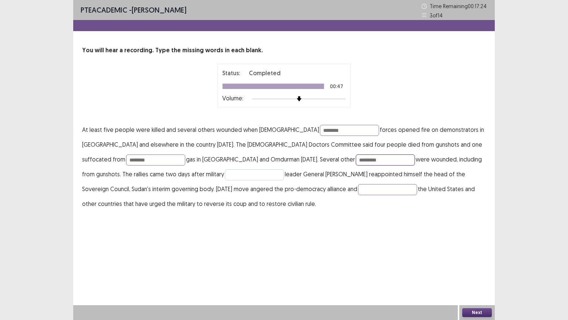
type input "*********"
click at [225, 175] on input "text" at bounding box center [254, 174] width 59 height 11
type input "*****"
click at [358, 192] on input "text" at bounding box center [387, 189] width 59 height 11
type input "**********"
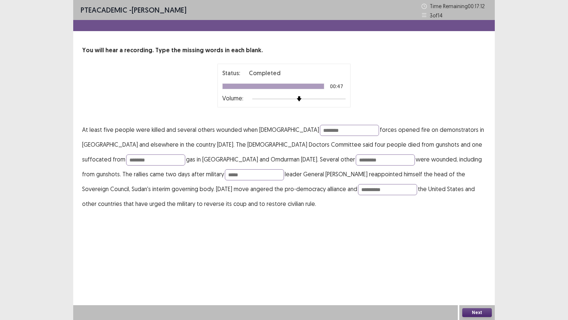
click at [472, 270] on button "Next" at bounding box center [477, 312] width 30 height 9
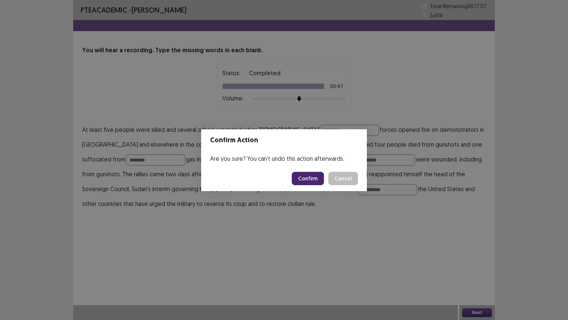
click at [317, 179] on button "Confirm" at bounding box center [308, 178] width 32 height 13
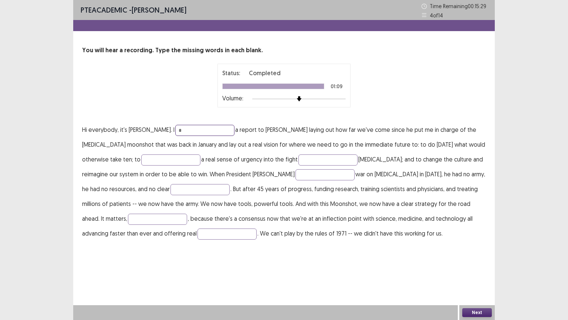
click at [185, 130] on input "*" at bounding box center [204, 130] width 59 height 11
type input "*********"
click at [144, 155] on input "text" at bounding box center [170, 159] width 59 height 11
type input "******"
click at [298, 160] on input "text" at bounding box center [327, 159] width 59 height 11
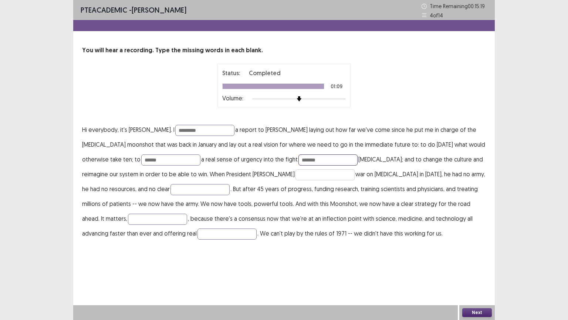
type input "*******"
click at [295, 176] on input "text" at bounding box center [324, 174] width 59 height 11
type input "***"
click at [170, 188] on input "text" at bounding box center [199, 189] width 59 height 11
type input "********"
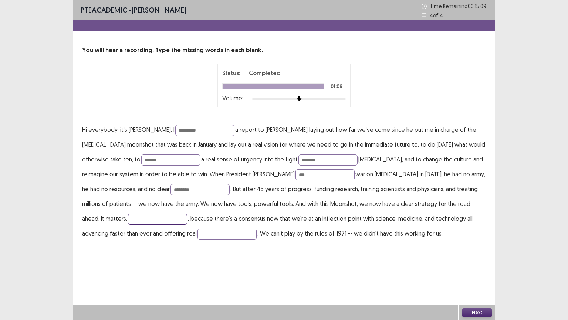
click at [187, 213] on input "text" at bounding box center [157, 218] width 59 height 11
type input "***"
click at [197, 230] on input "text" at bounding box center [226, 233] width 59 height 11
type input "*******"
click at [471, 270] on button "Next" at bounding box center [477, 312] width 30 height 9
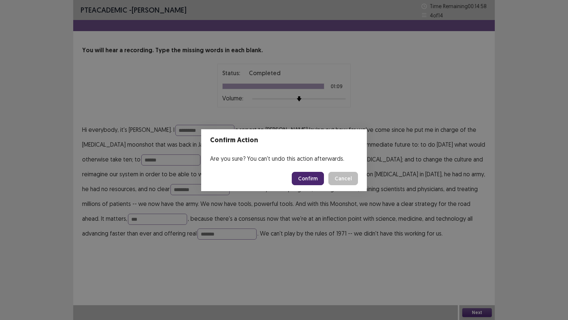
click at [312, 181] on button "Confirm" at bounding box center [308, 178] width 32 height 13
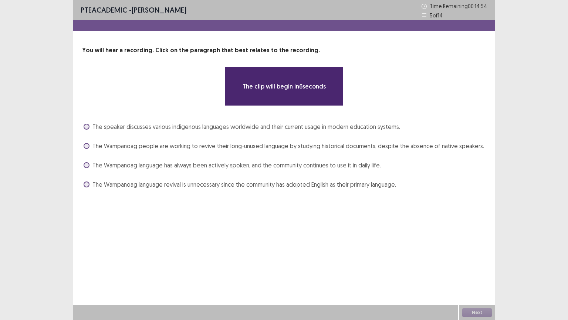
click at [87, 145] on span at bounding box center [87, 146] width 6 height 6
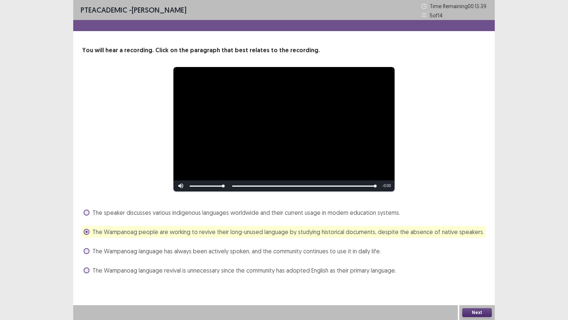
click at [472, 270] on button "Next" at bounding box center [477, 312] width 30 height 9
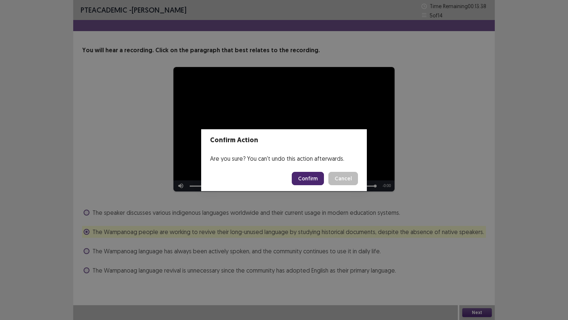
click at [315, 178] on button "Confirm" at bounding box center [308, 178] width 32 height 13
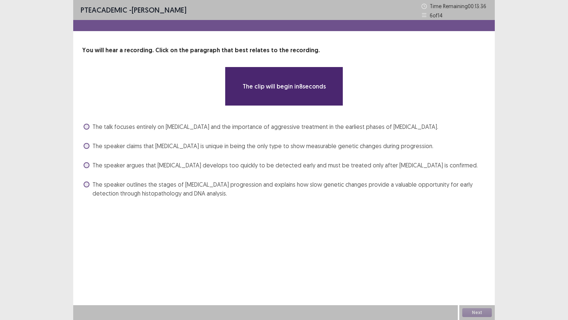
click at [86, 185] on span at bounding box center [87, 184] width 6 height 6
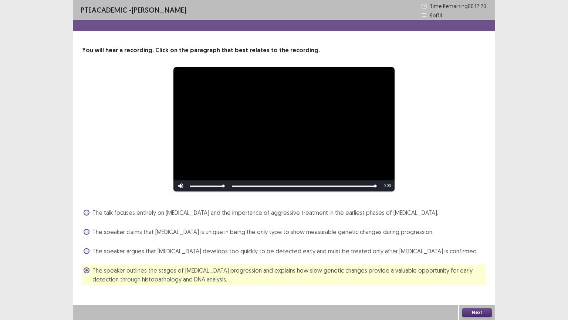
click at [479, 270] on button "Next" at bounding box center [477, 312] width 30 height 9
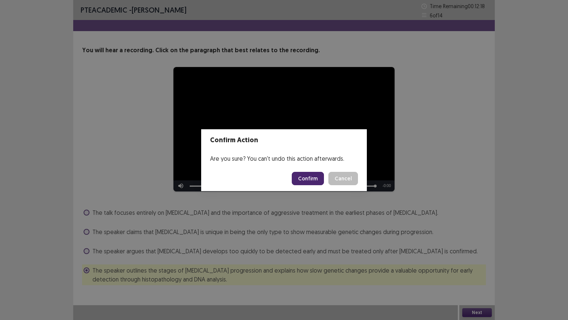
click at [315, 176] on button "Confirm" at bounding box center [308, 178] width 32 height 13
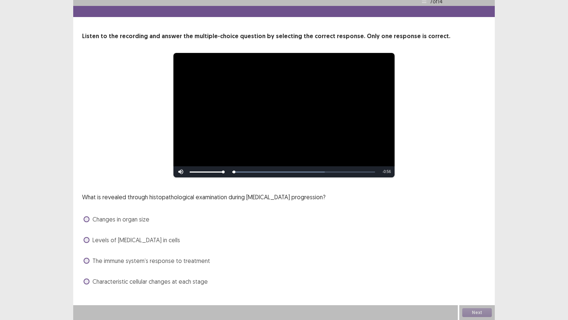
scroll to position [14, 0]
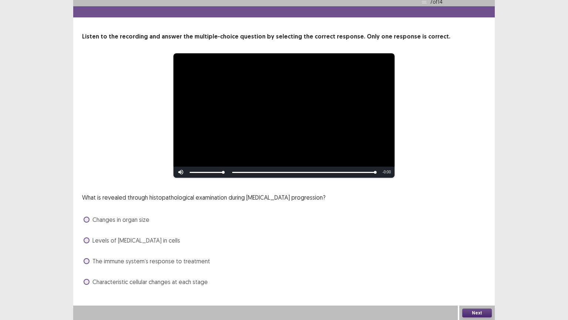
click at [86, 219] on span at bounding box center [87, 219] width 6 height 6
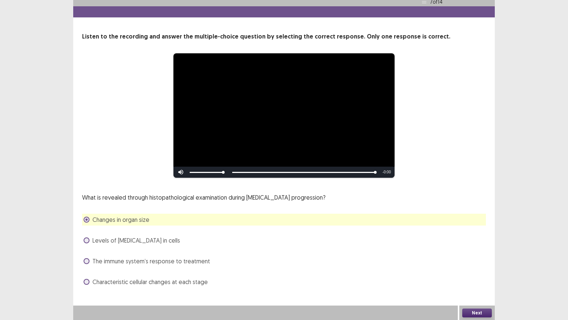
click at [483, 270] on button "Next" at bounding box center [477, 312] width 30 height 9
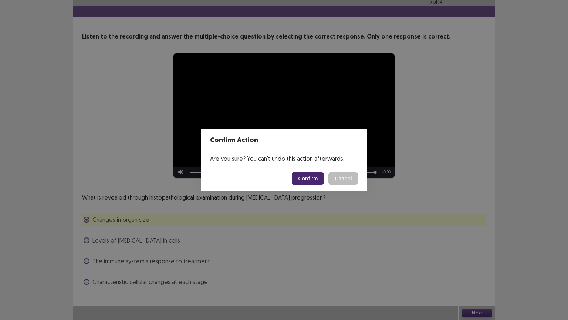
click at [317, 179] on button "Confirm" at bounding box center [308, 178] width 32 height 13
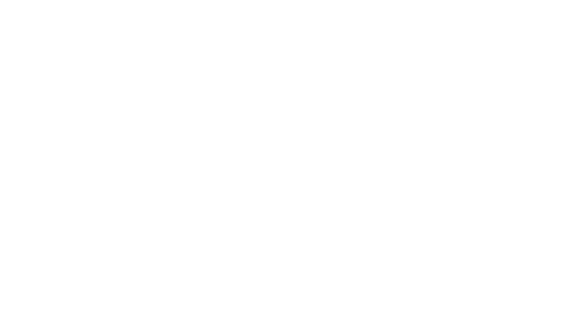
scroll to position [0, 0]
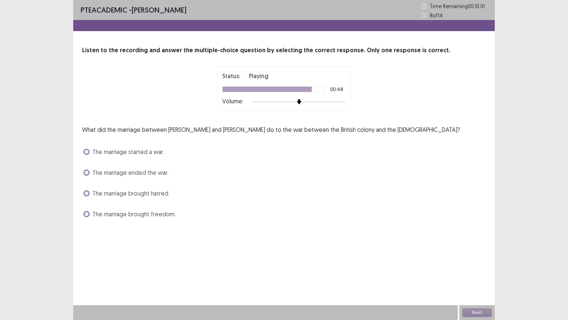
click at [87, 172] on span at bounding box center [87, 172] width 6 height 6
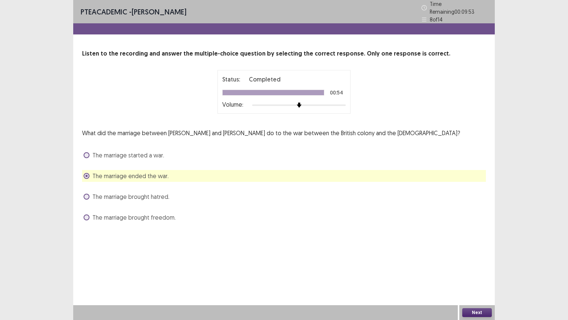
click at [469, 270] on button "Next" at bounding box center [477, 312] width 30 height 9
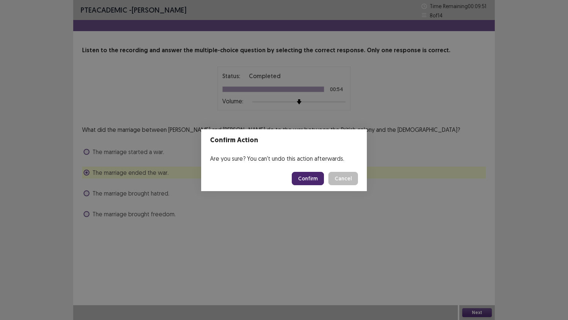
click at [308, 174] on button "Confirm" at bounding box center [308, 178] width 32 height 13
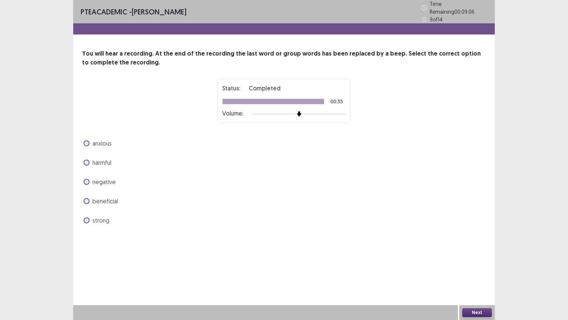
click at [88, 160] on span at bounding box center [87, 162] width 6 height 6
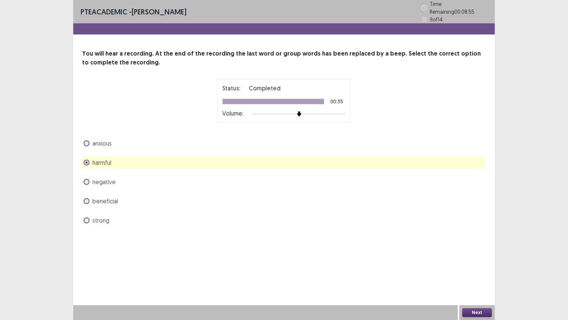
click at [473, 270] on button "Next" at bounding box center [477, 312] width 30 height 9
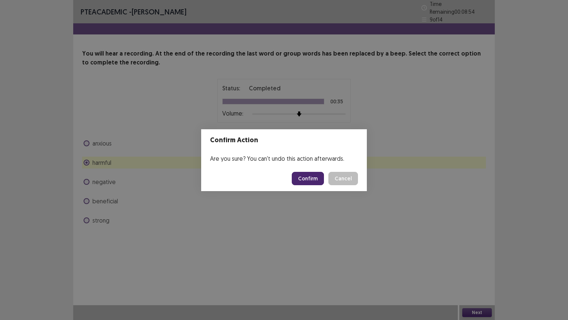
click at [310, 175] on button "Confirm" at bounding box center [308, 178] width 32 height 13
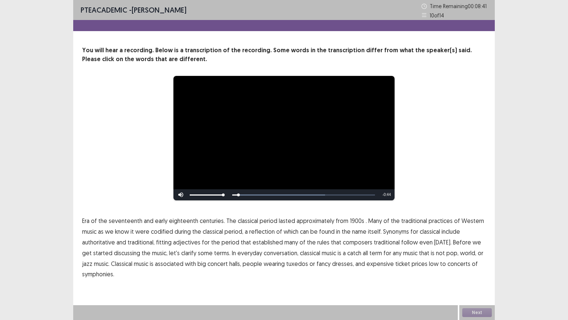
click at [88, 223] on span "Era" at bounding box center [85, 220] width 7 height 9
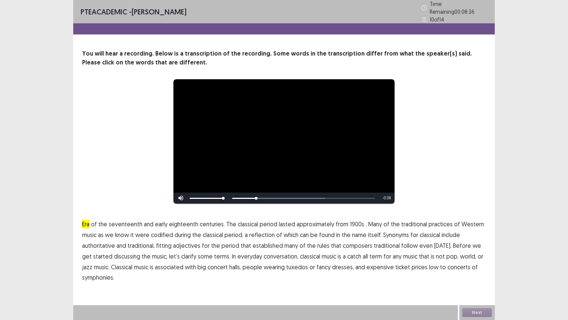
click at [354, 221] on span "1900s" at bounding box center [357, 223] width 14 height 9
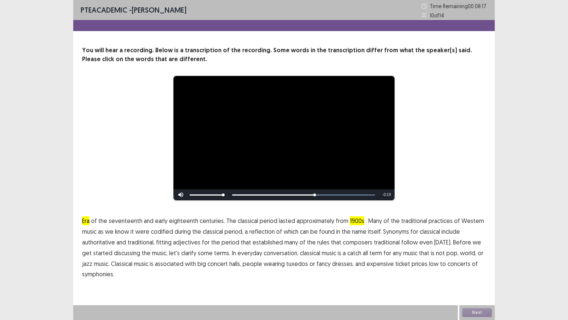
click at [384, 241] on span "traditional" at bounding box center [387, 241] width 26 height 9
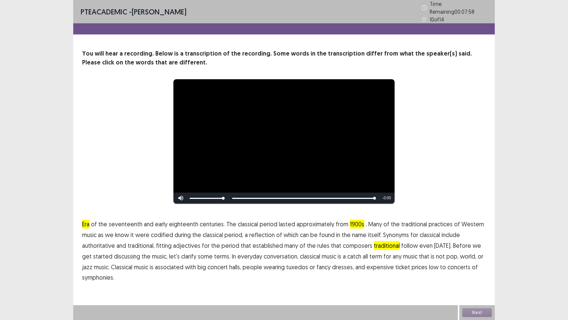
click at [429, 265] on span "low" at bounding box center [434, 266] width 10 height 9
click at [429, 263] on span "low" at bounding box center [434, 266] width 10 height 9
click at [477, 270] on button "Next" at bounding box center [477, 312] width 30 height 9
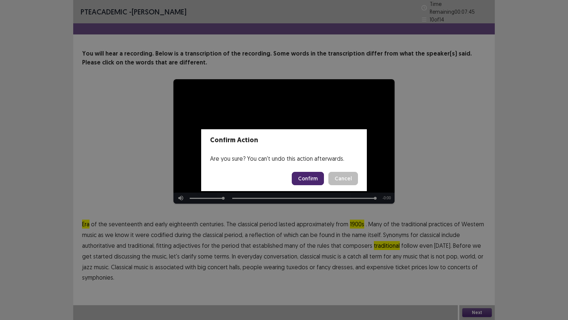
click at [312, 179] on button "Confirm" at bounding box center [308, 178] width 32 height 13
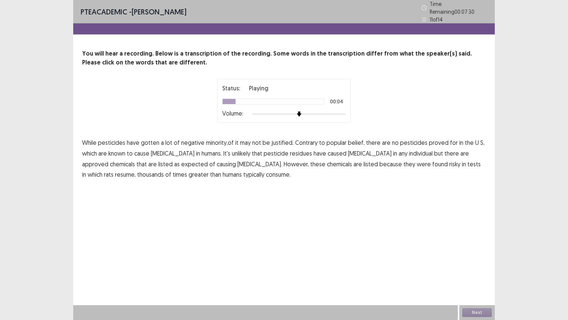
click at [213, 142] on span "minority,of" at bounding box center [220, 142] width 28 height 9
click at [136, 170] on span "resume," at bounding box center [125, 174] width 21 height 9
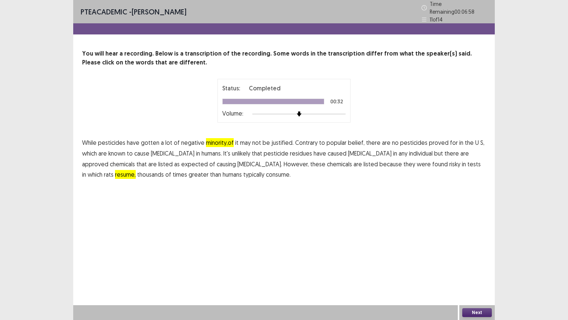
click at [217, 141] on span "minority,of" at bounding box center [220, 142] width 28 height 9
click at [481, 270] on button "Next" at bounding box center [477, 312] width 30 height 9
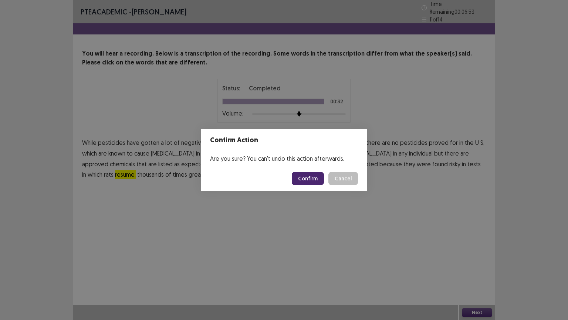
click at [310, 175] on button "Confirm" at bounding box center [308, 178] width 32 height 13
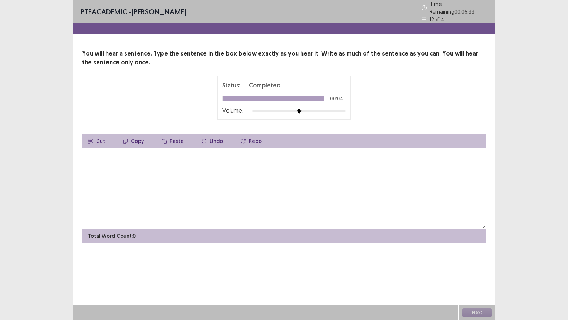
click at [200, 168] on textarea at bounding box center [284, 188] width 404 height 81
click at [466, 270] on button "Next" at bounding box center [477, 312] width 30 height 9
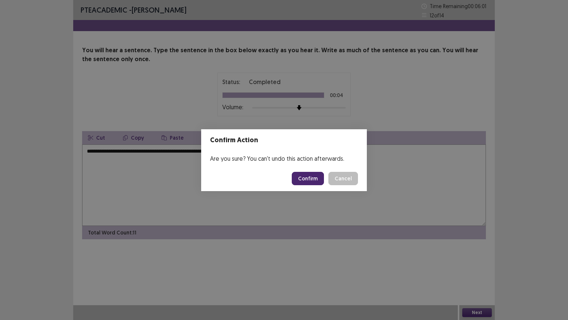
click at [179, 192] on div "Confirm Action Are you sure? You can't undo this action afterwards. Confirm Can…" at bounding box center [284, 160] width 568 height 320
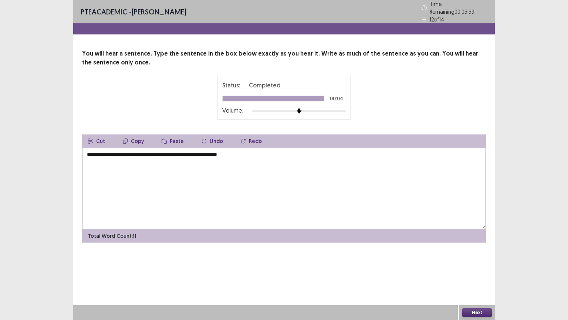
click at [152, 151] on textarea "**********" at bounding box center [284, 188] width 404 height 81
click at [483, 270] on button "Next" at bounding box center [477, 312] width 30 height 9
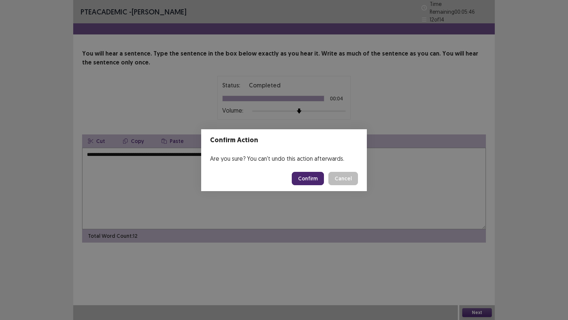
click at [138, 201] on div "Confirm Action Are you sure? You can't undo this action afterwards. Confirm Can…" at bounding box center [284, 160] width 568 height 320
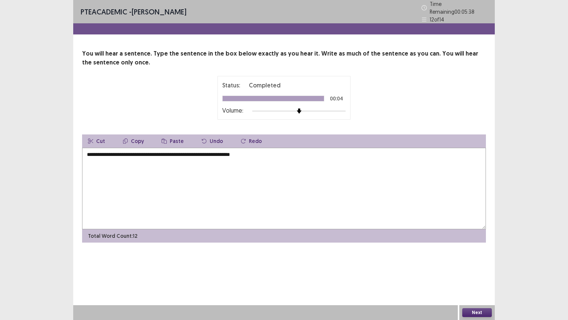
click at [152, 151] on textarea "**********" at bounding box center [284, 188] width 404 height 81
type textarea "**********"
click at [474, 270] on button "Next" at bounding box center [477, 312] width 30 height 9
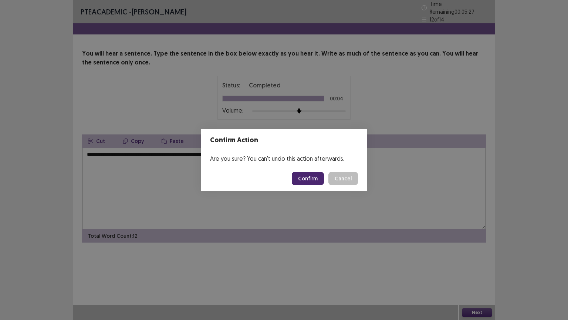
click at [311, 176] on button "Confirm" at bounding box center [308, 178] width 32 height 13
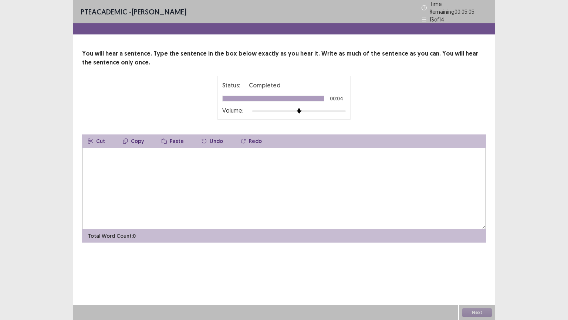
click at [204, 191] on textarea at bounding box center [284, 188] width 404 height 81
type textarea "**********"
click at [479, 270] on button "Next" at bounding box center [477, 312] width 30 height 9
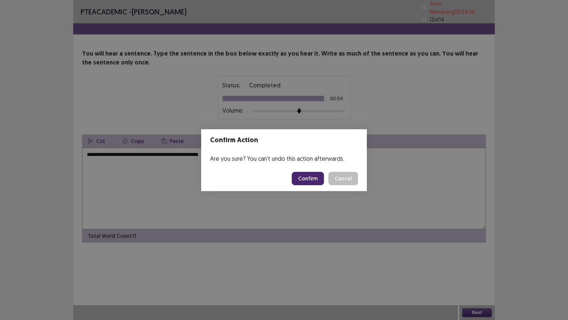
click at [310, 178] on button "Confirm" at bounding box center [308, 178] width 32 height 13
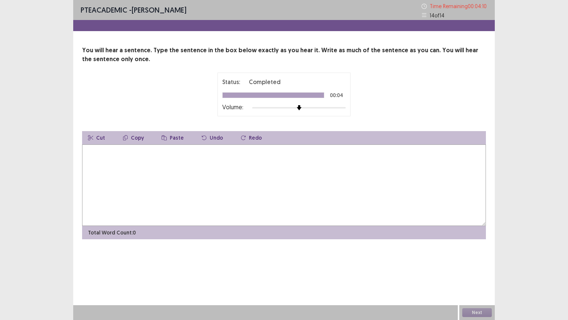
click at [154, 173] on textarea at bounding box center [284, 184] width 404 height 81
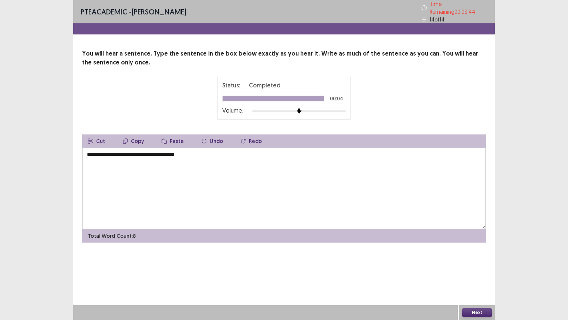
click at [100, 151] on textarea "**********" at bounding box center [284, 188] width 404 height 81
click at [173, 152] on textarea "**********" at bounding box center [284, 188] width 404 height 81
type textarea "**********"
click at [473, 270] on button "Next" at bounding box center [477, 312] width 30 height 9
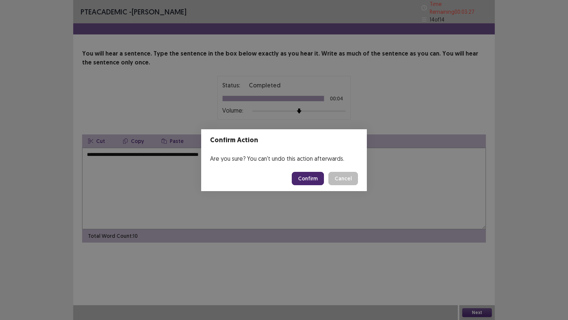
click at [311, 178] on button "Confirm" at bounding box center [308, 178] width 32 height 13
